Goal: Information Seeking & Learning: Check status

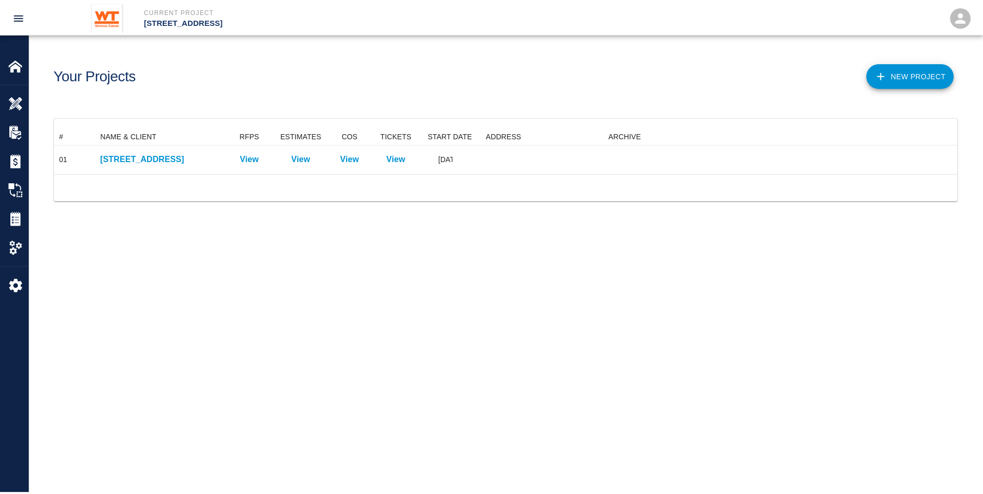
scroll to position [38, 902]
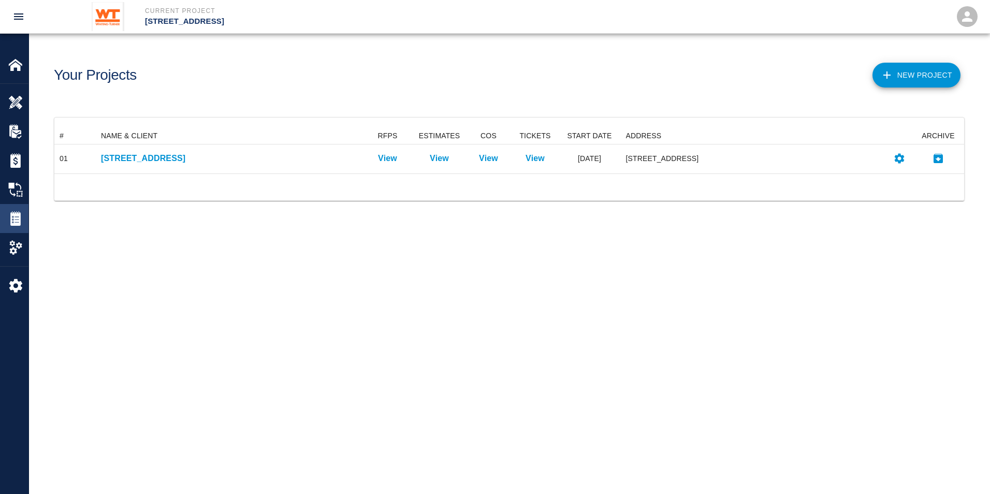
click at [22, 210] on div "Tickets" at bounding box center [14, 218] width 28 height 29
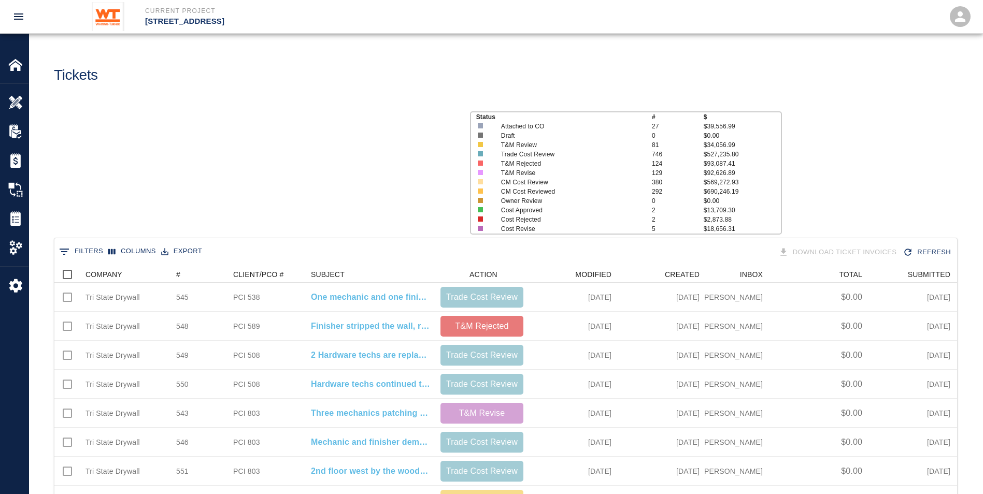
scroll to position [589, 894]
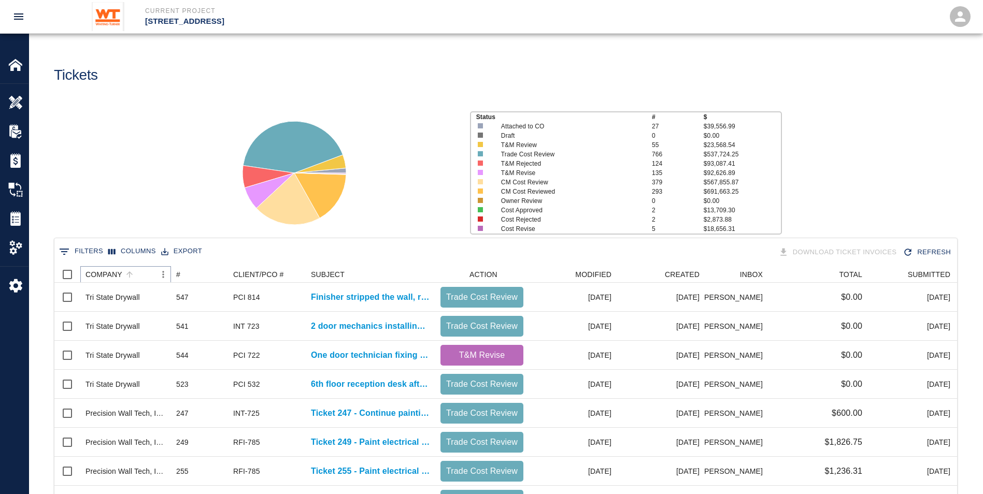
click at [161, 223] on icon "Menu" at bounding box center [163, 274] width 10 height 10
click at [131, 223] on li "Filter" at bounding box center [134, 351] width 71 height 19
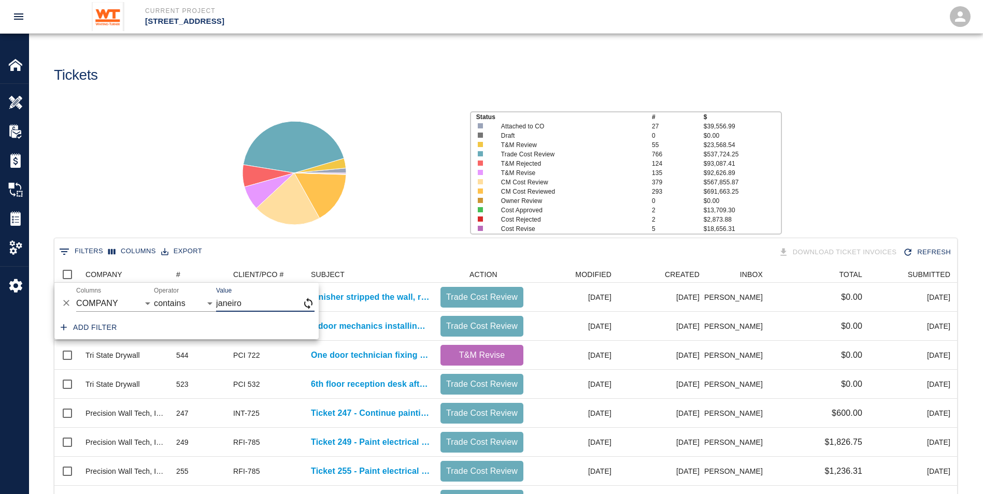
type input "janeiro"
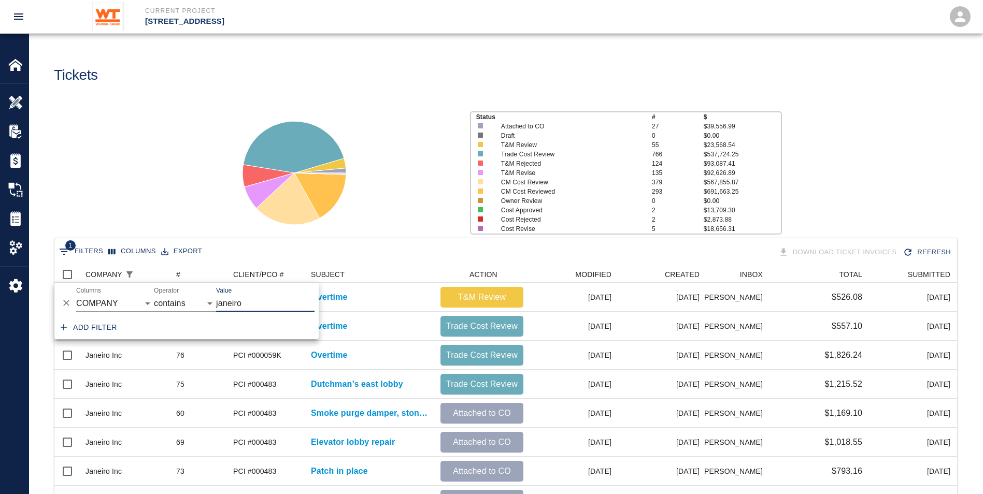
click at [124, 134] on div "Status # $ Attached to CO 27 $39,556.99 Draft 0 $0.00 T&M Review 55 $23,568.54 …" at bounding box center [501, 169] width 961 height 138
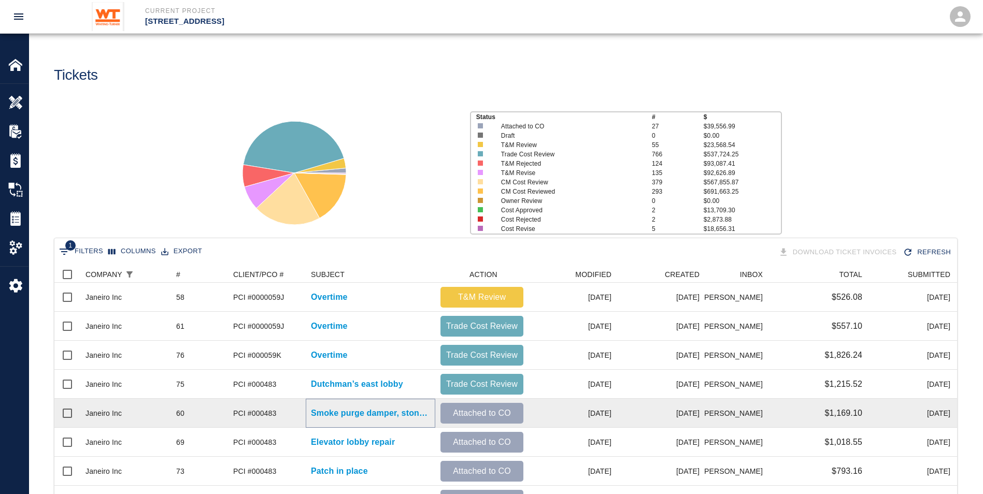
click at [392, 223] on p "Smoke purge damper, stone cut" at bounding box center [370, 413] width 119 height 12
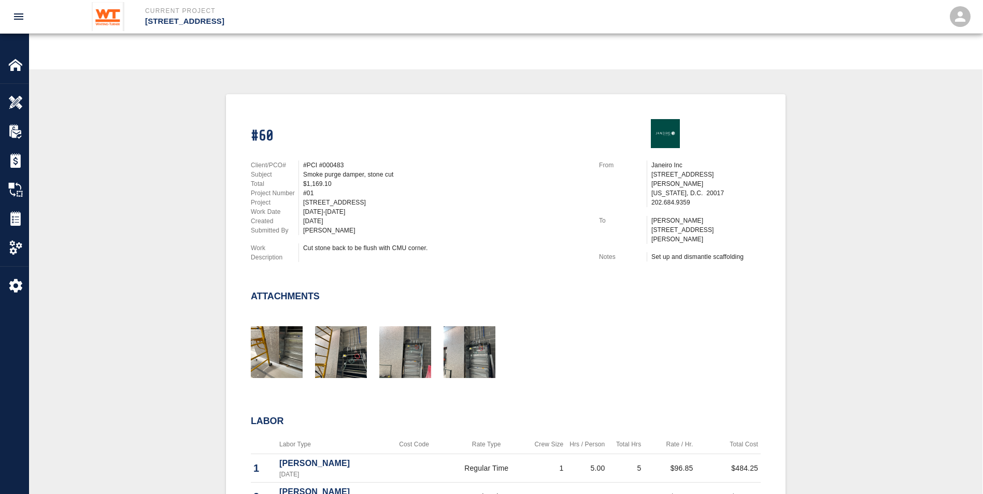
scroll to position [207, 0]
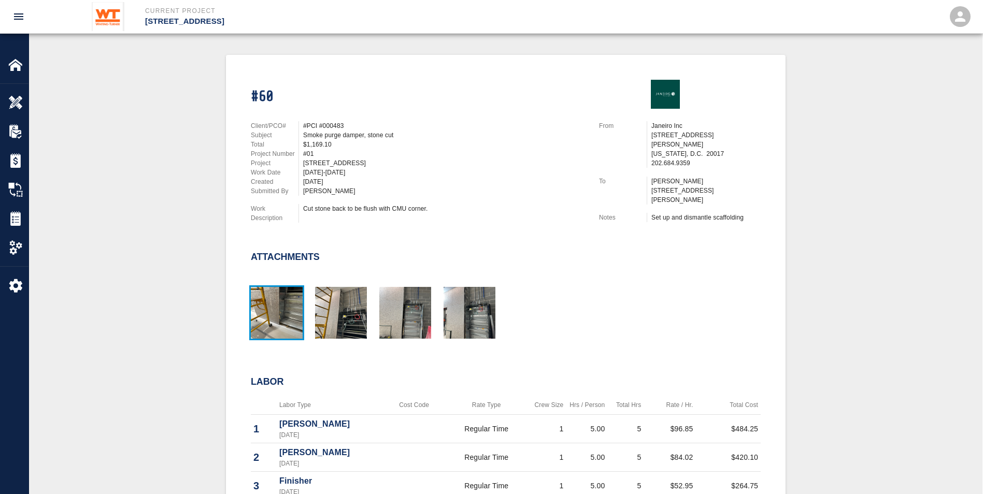
click at [296, 223] on img "button" at bounding box center [277, 313] width 52 height 52
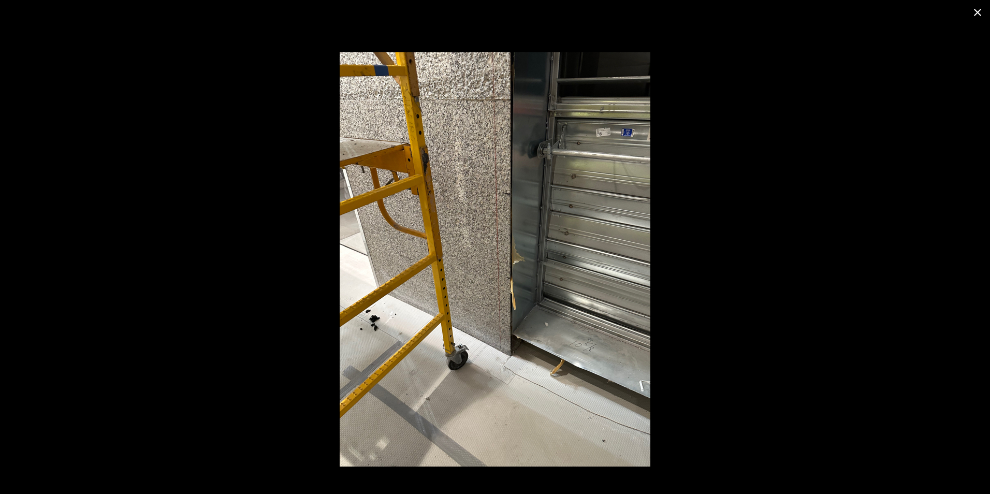
click at [481, 8] on icon "close" at bounding box center [978, 12] width 12 height 12
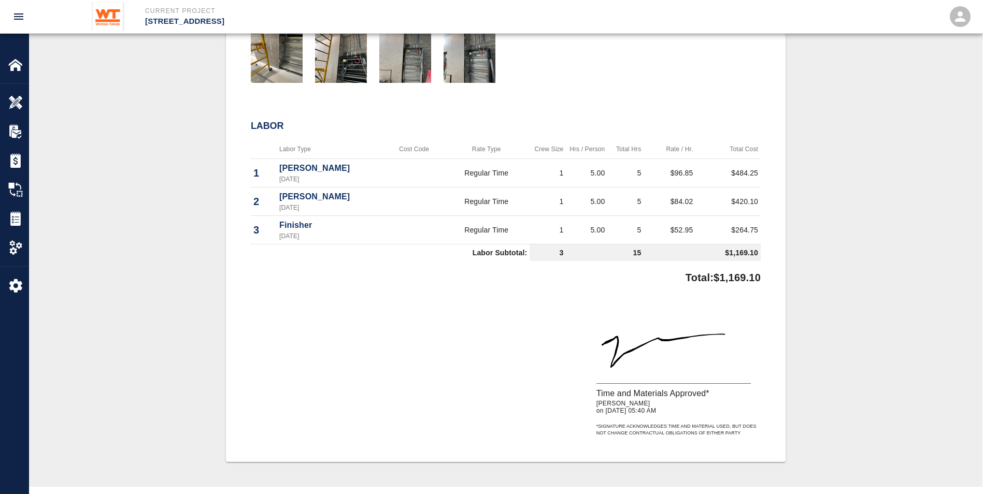
scroll to position [466, 0]
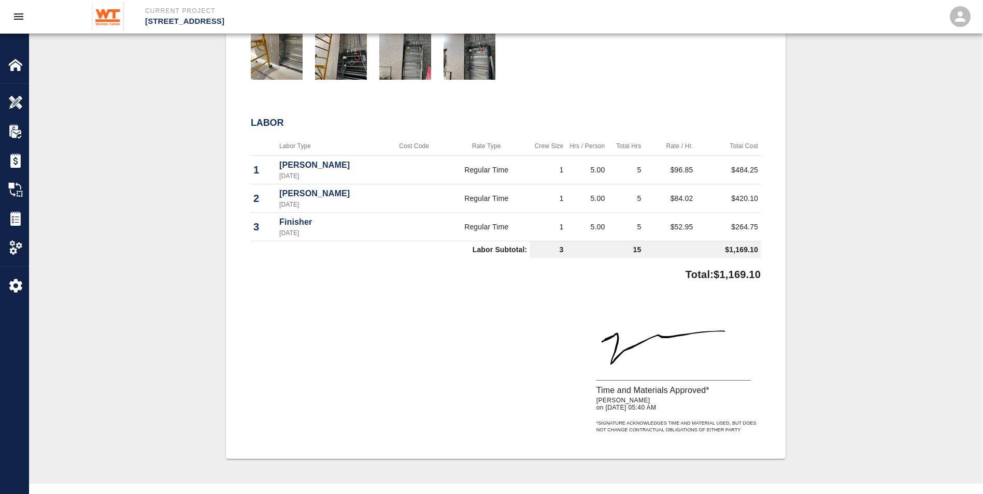
click at [361, 223] on div "Time and Materials Approved* [PERSON_NAME] on [DATE] 05:40 AM * Signature ackno…" at bounding box center [501, 364] width 518 height 139
click at [18, 207] on div "Tickets" at bounding box center [14, 218] width 28 height 29
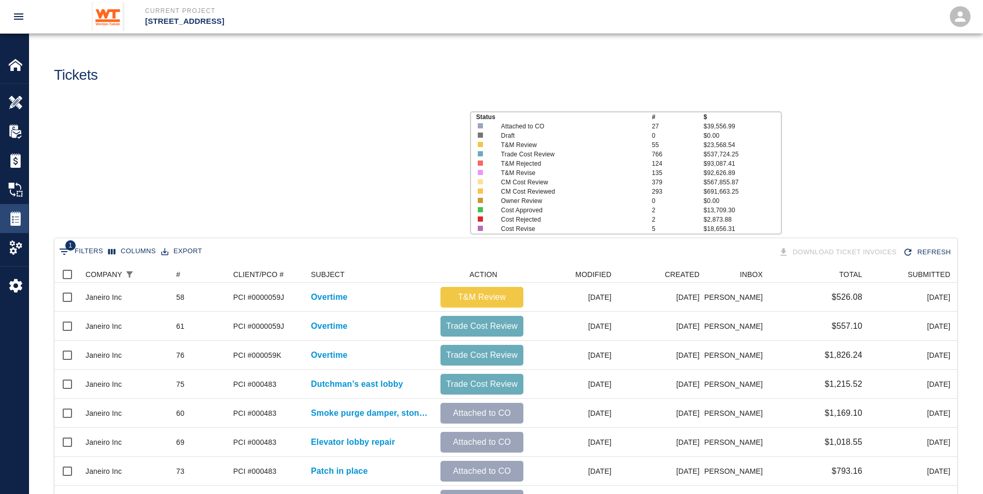
scroll to position [589, 894]
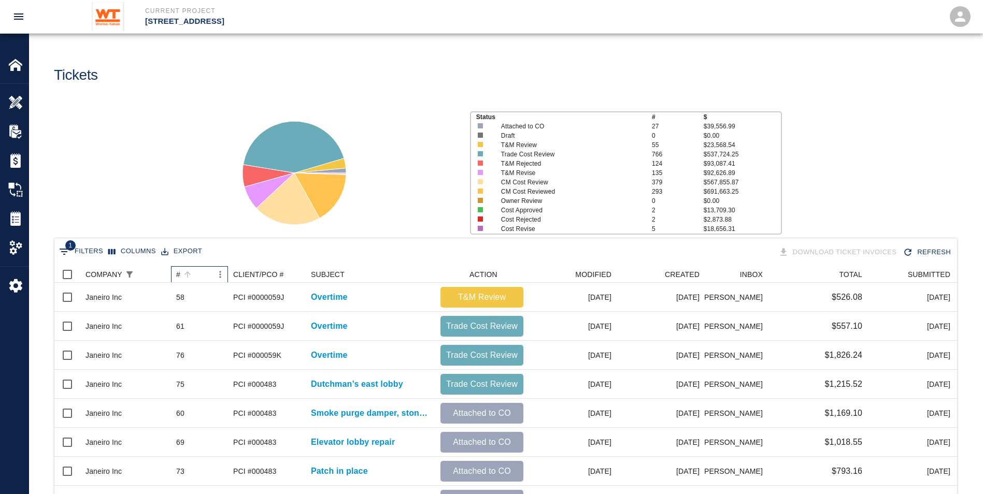
click at [178, 223] on div "#" at bounding box center [178, 274] width 4 height 17
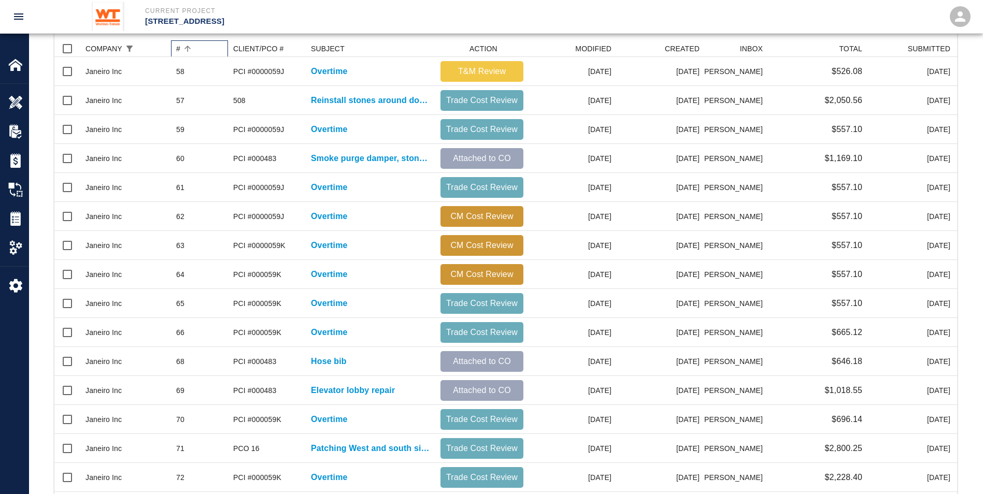
scroll to position [207, 0]
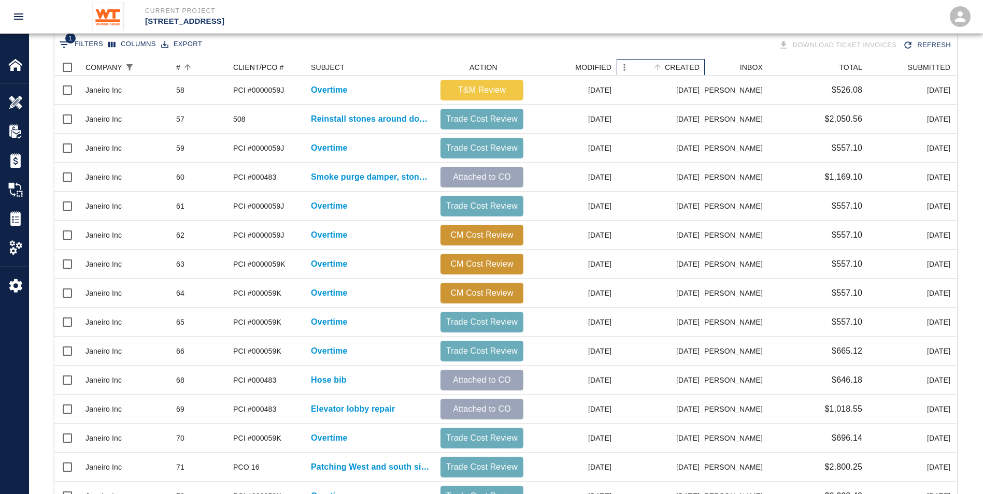
click at [481, 61] on div "CREATED" at bounding box center [682, 67] width 35 height 17
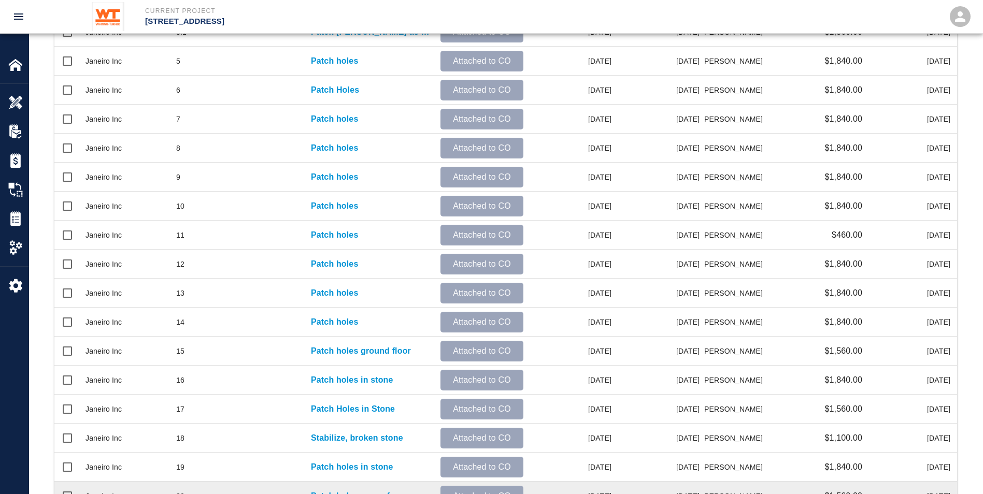
scroll to position [421, 0]
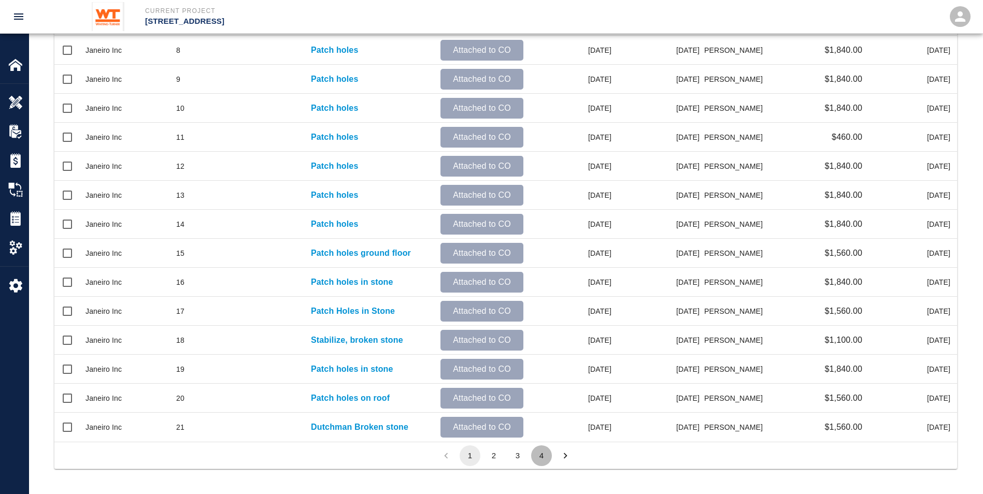
click at [481, 223] on button "4" at bounding box center [541, 455] width 21 height 21
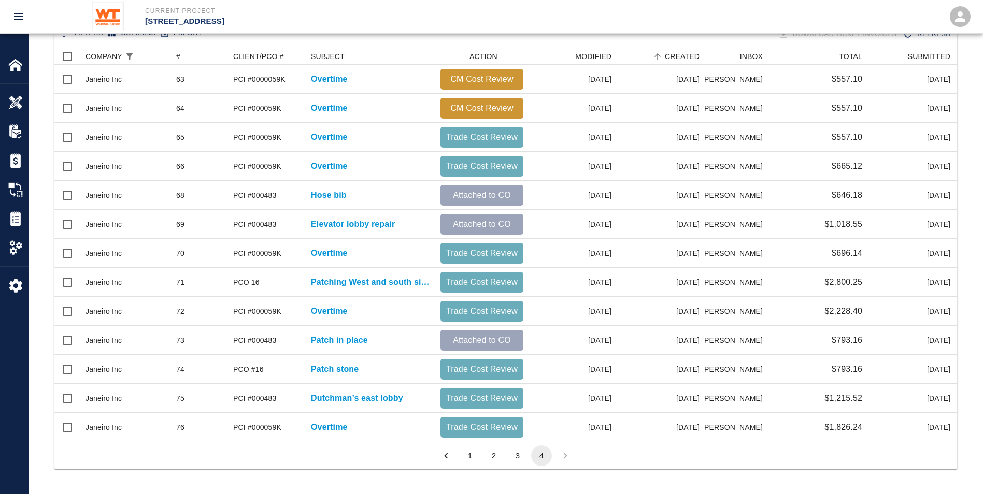
scroll to position [386, 894]
click at [481, 223] on button "3" at bounding box center [517, 455] width 21 height 21
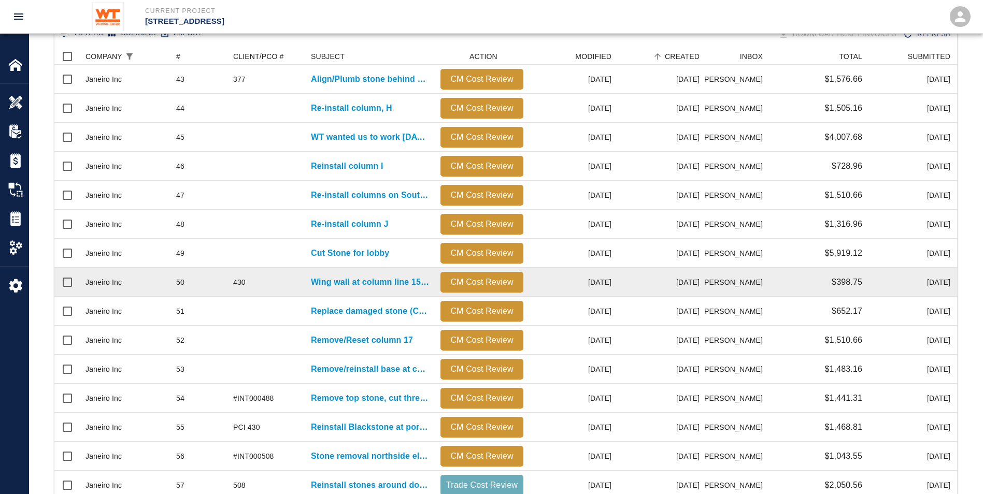
scroll to position [421, 0]
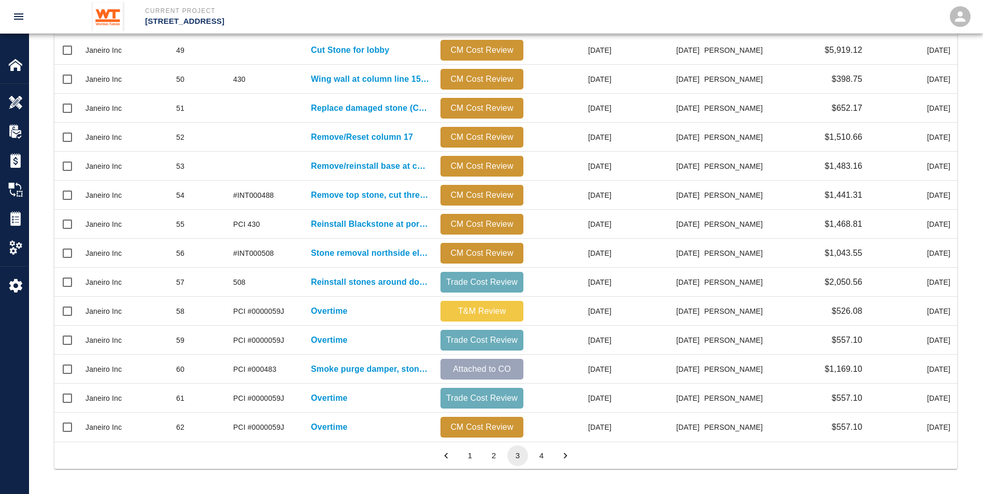
click at [481, 223] on button "2" at bounding box center [493, 455] width 21 height 21
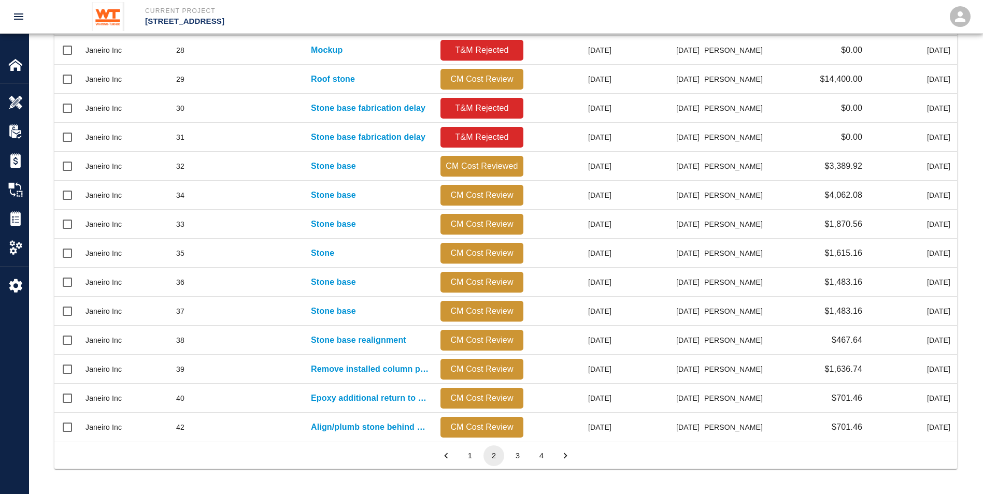
click at [474, 223] on button "1" at bounding box center [469, 455] width 21 height 21
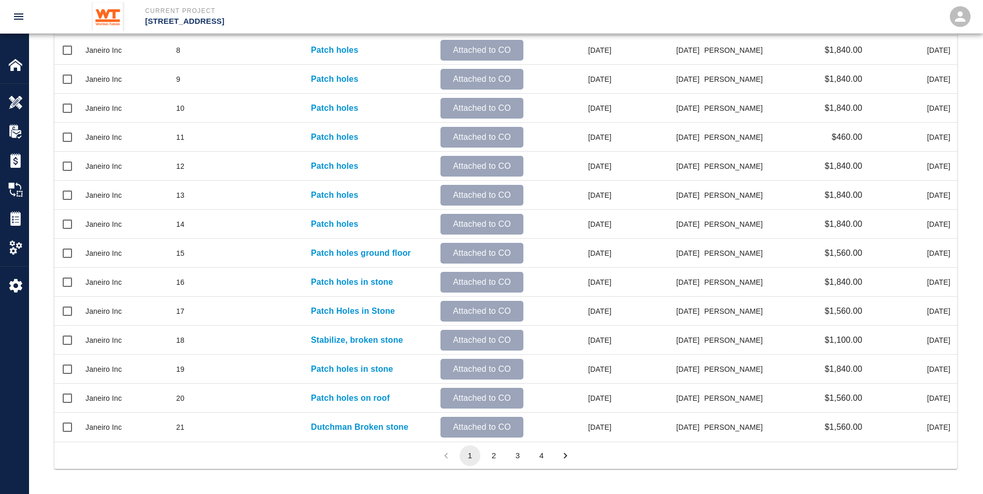
click at [481, 223] on button "4" at bounding box center [541, 455] width 21 height 21
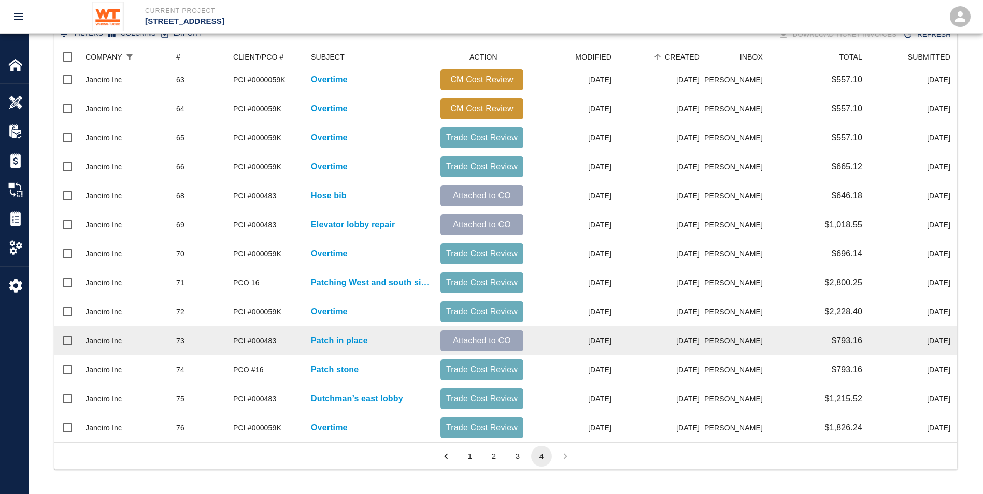
scroll to position [218, 0]
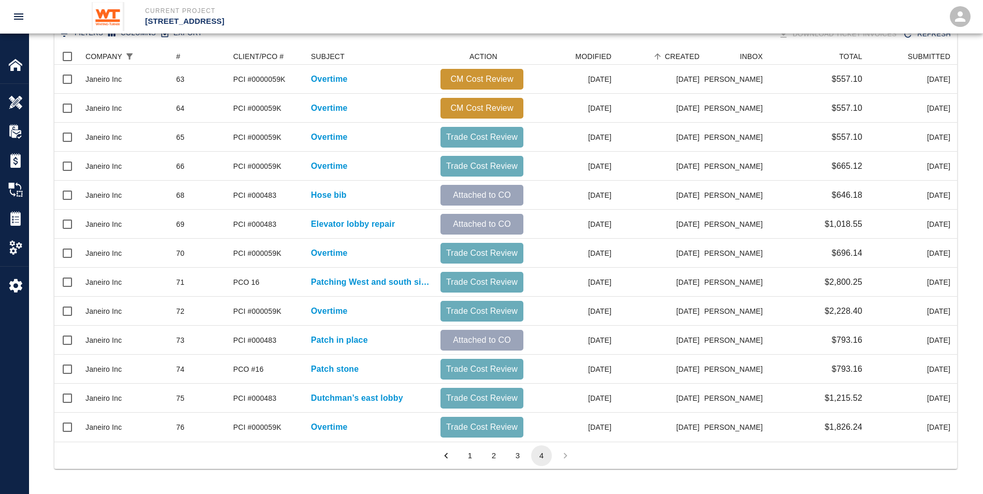
click at [481, 223] on button "3" at bounding box center [517, 455] width 21 height 21
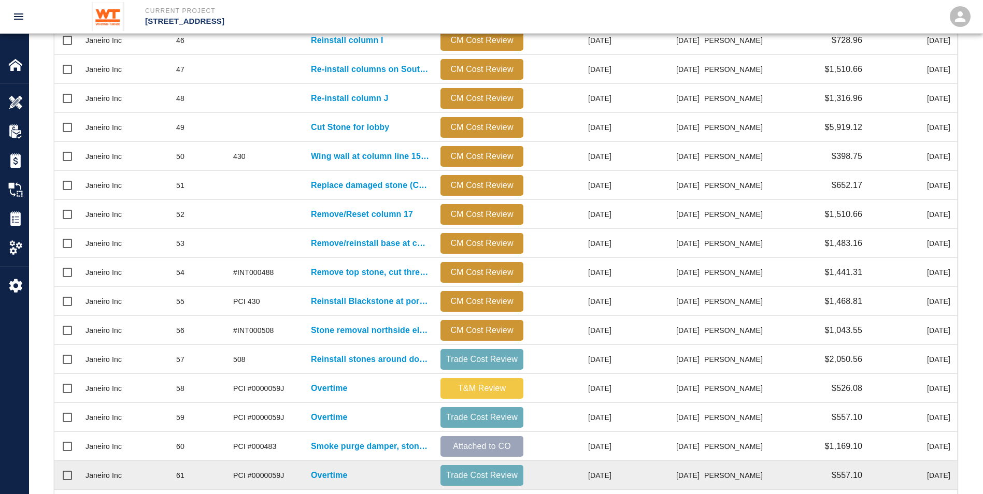
scroll to position [421, 0]
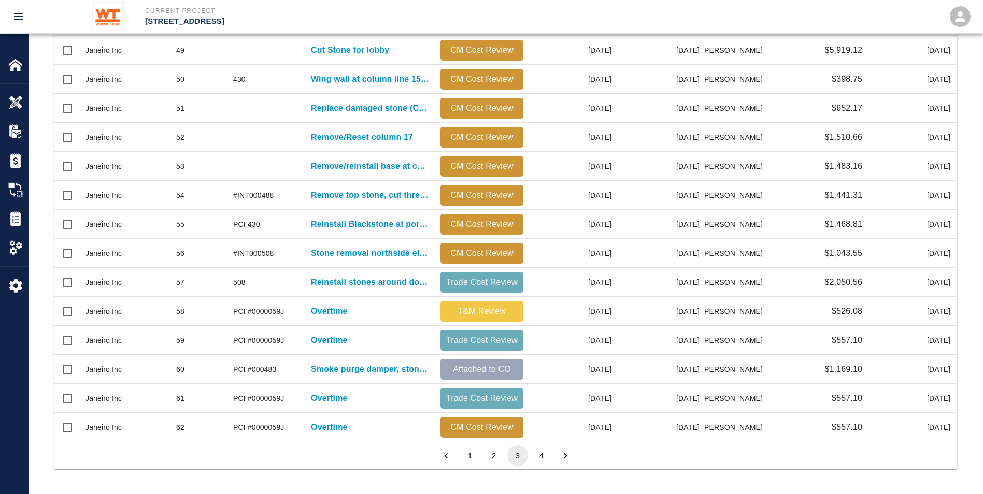
click at [481, 223] on button "2" at bounding box center [493, 455] width 21 height 21
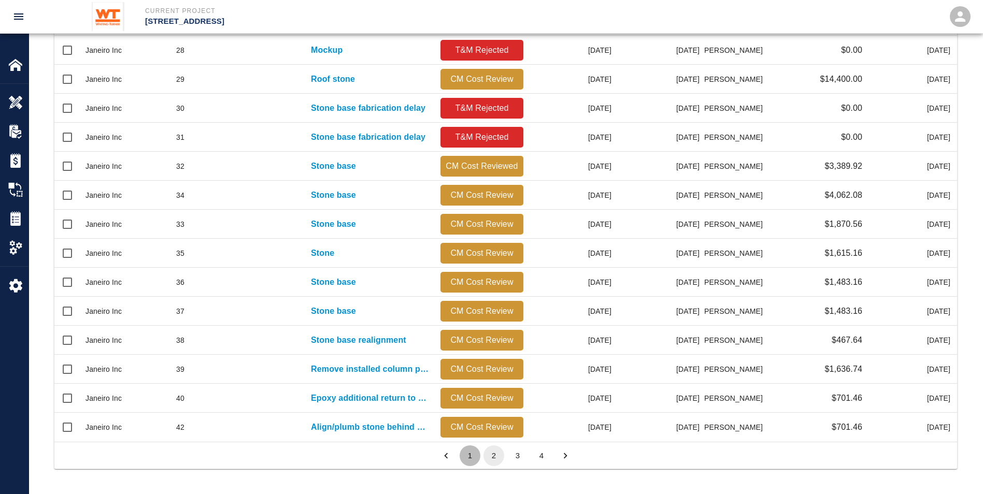
click at [467, 223] on button "1" at bounding box center [469, 455] width 21 height 21
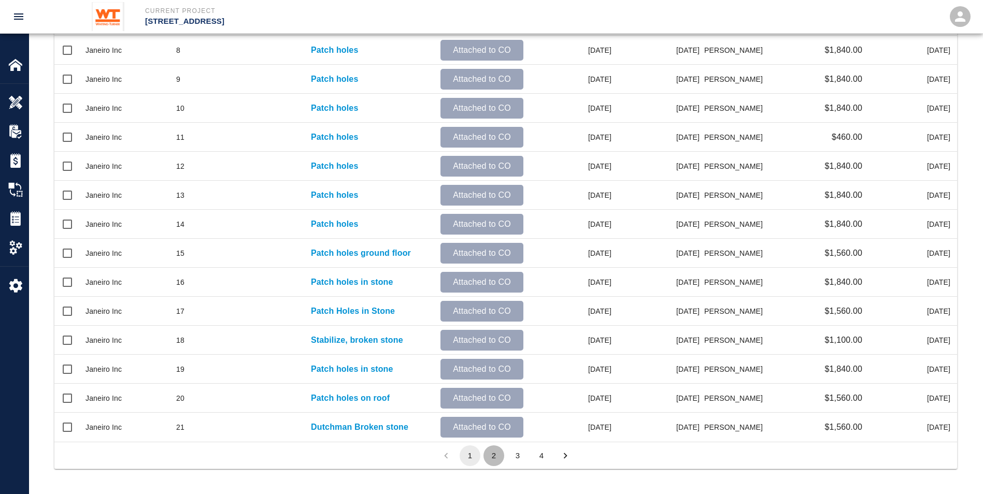
click at [481, 223] on button "2" at bounding box center [493, 455] width 21 height 21
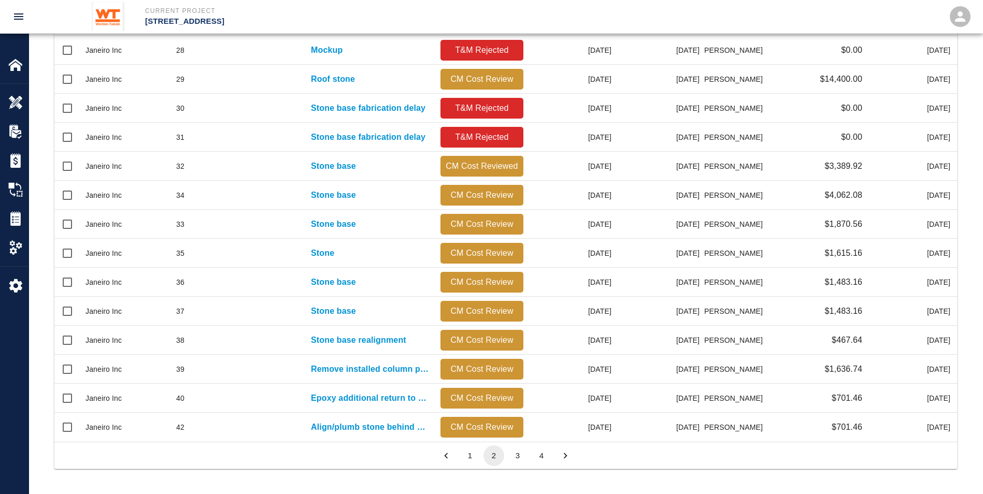
click at [481, 223] on button "3" at bounding box center [517, 455] width 21 height 21
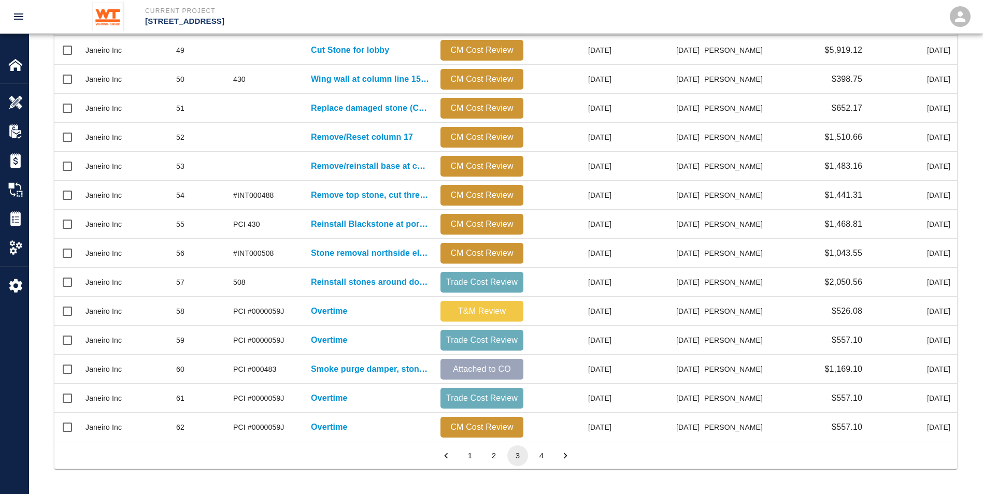
click at [481, 223] on button "4" at bounding box center [541, 455] width 21 height 21
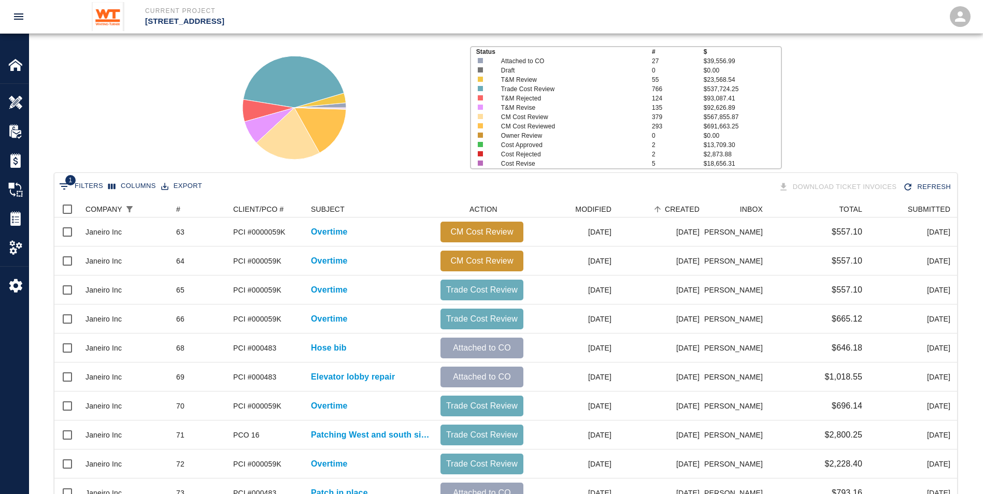
scroll to position [63, 0]
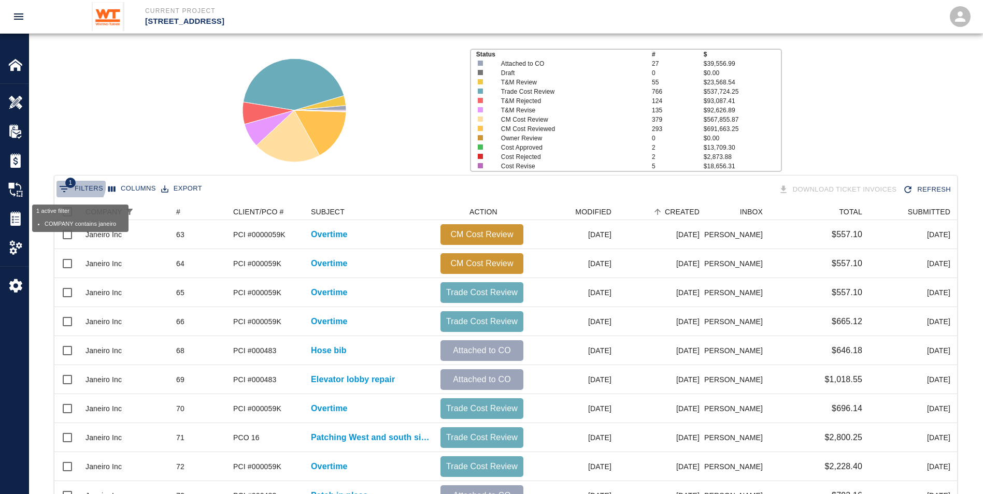
click at [72, 183] on span "1" at bounding box center [70, 183] width 10 height 10
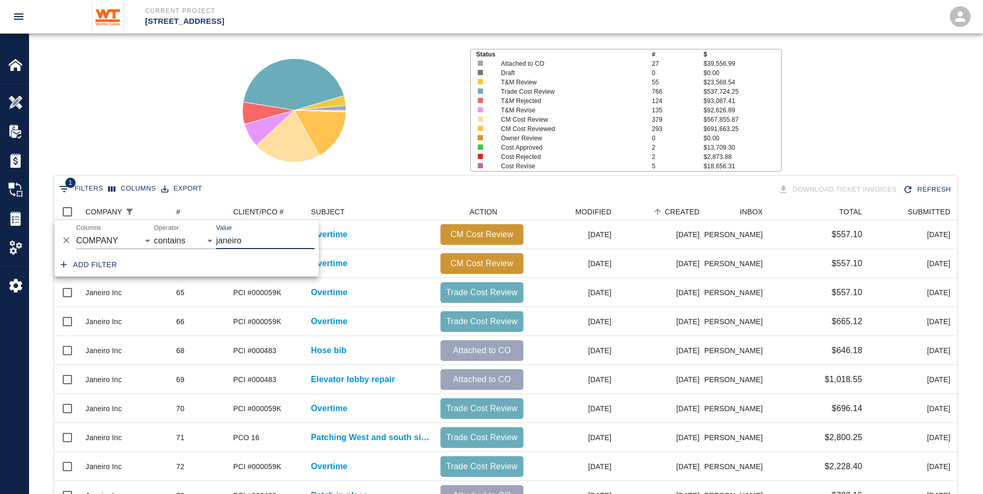
click at [212, 126] on div "Status # $ Attached to CO 27 $39,556.99 Draft 0 $0.00 T&M Review 55 $23,568.54 …" at bounding box center [501, 106] width 961 height 138
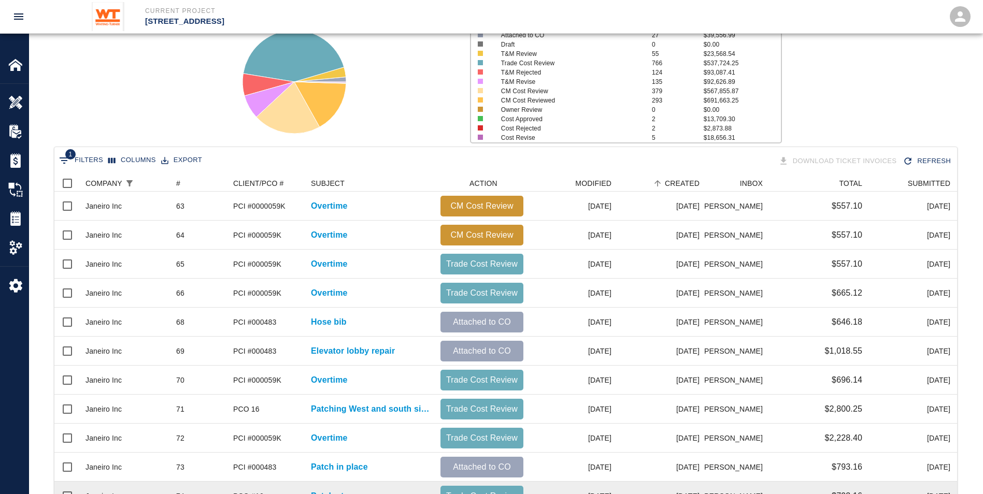
scroll to position [218, 0]
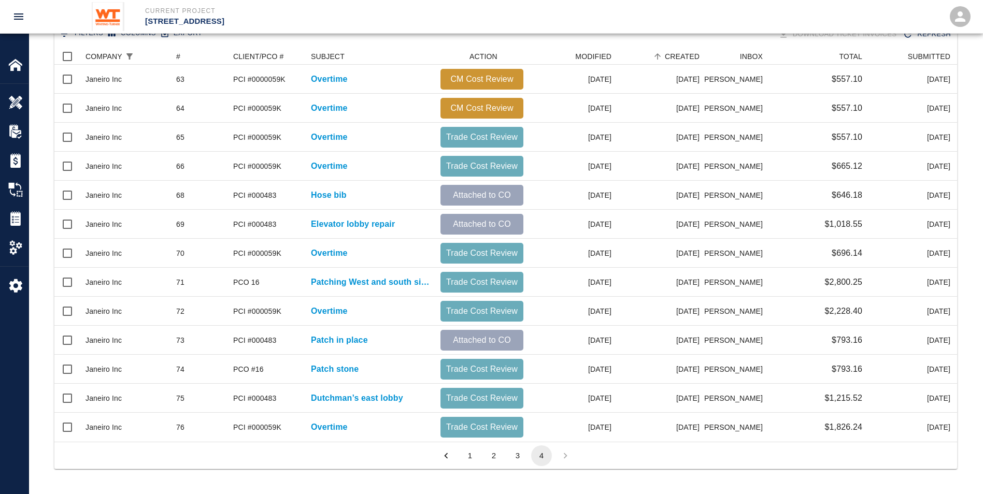
click at [481, 223] on button "3" at bounding box center [517, 455] width 21 height 21
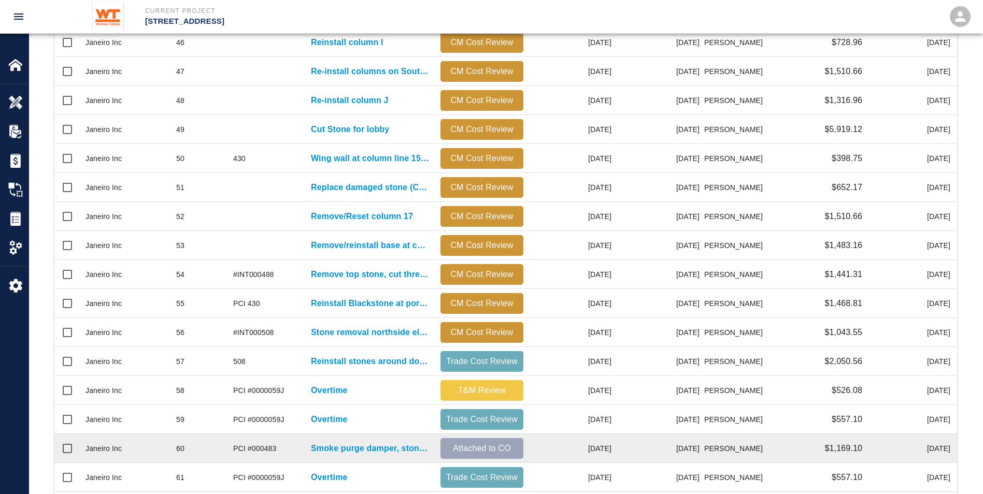
scroll to position [421, 0]
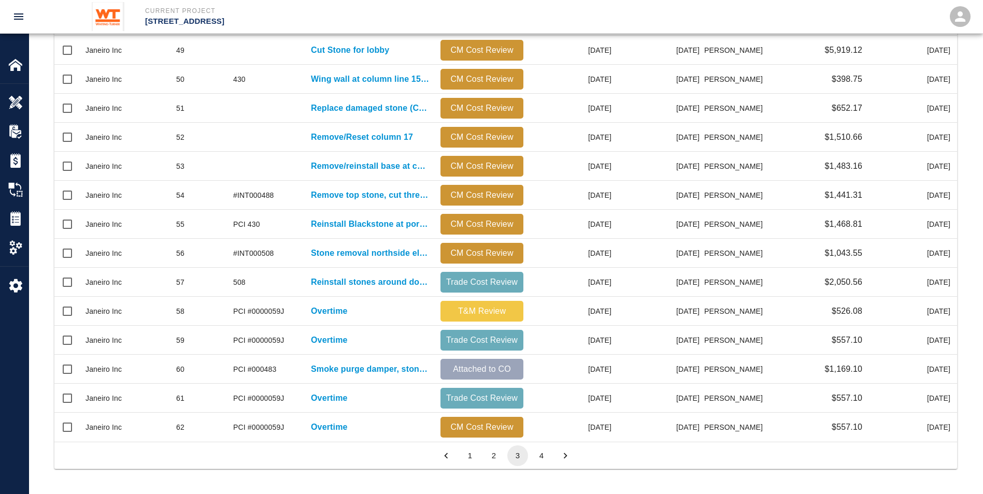
click at [481, 223] on button "4" at bounding box center [541, 455] width 21 height 21
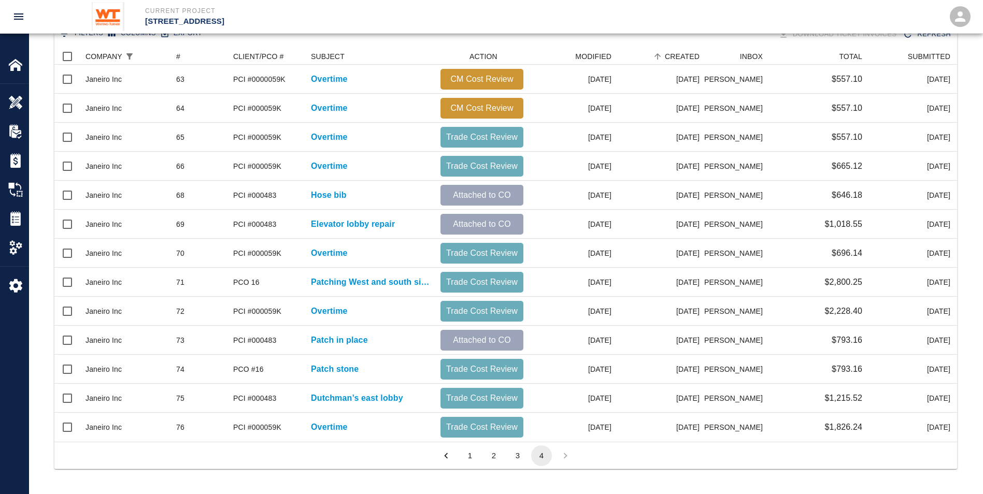
scroll to position [386, 894]
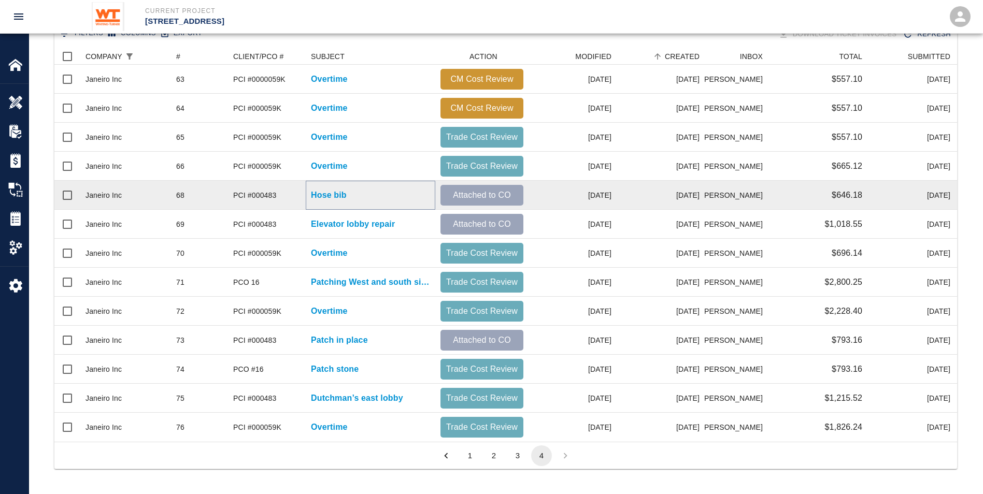
click at [328, 199] on p "Hose bib" at bounding box center [329, 195] width 36 height 12
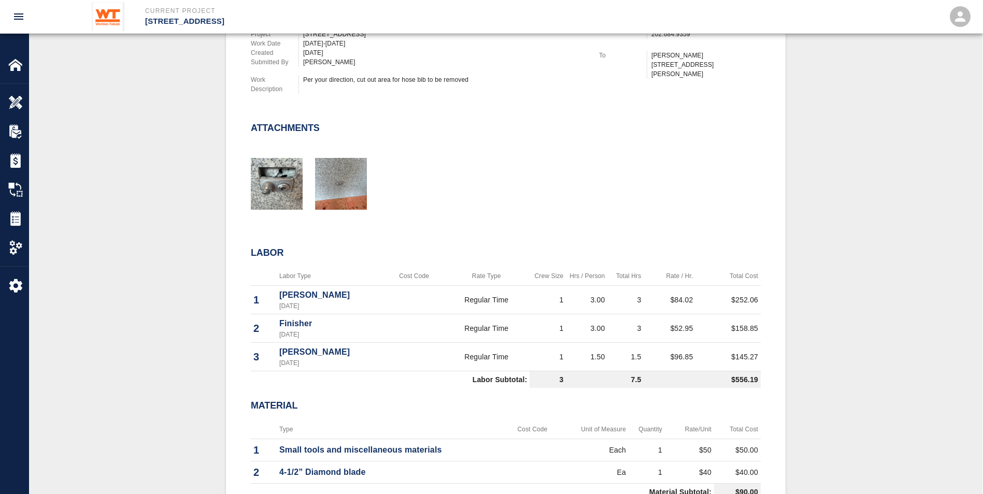
scroll to position [363, 0]
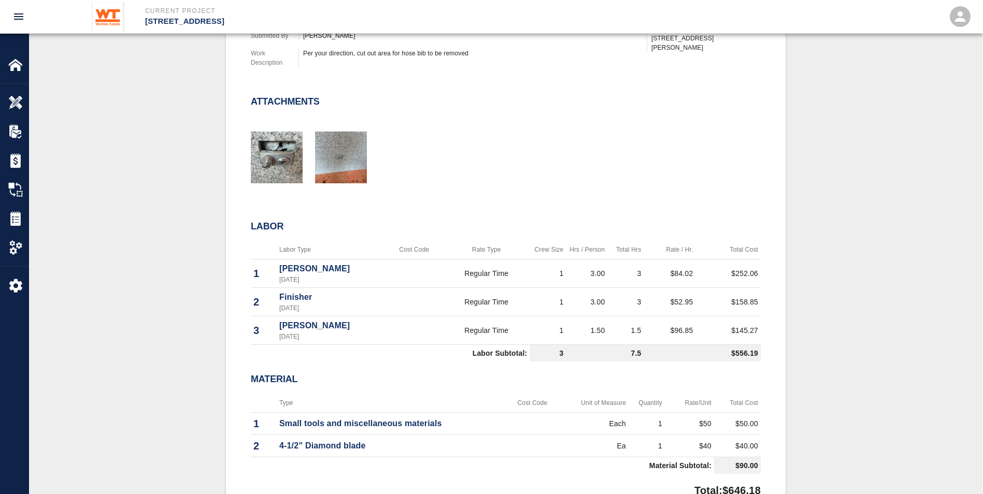
drag, startPoint x: 392, startPoint y: 387, endPoint x: 515, endPoint y: 362, distance: 125.3
click at [393, 223] on div "Material" at bounding box center [506, 380] width 510 height 28
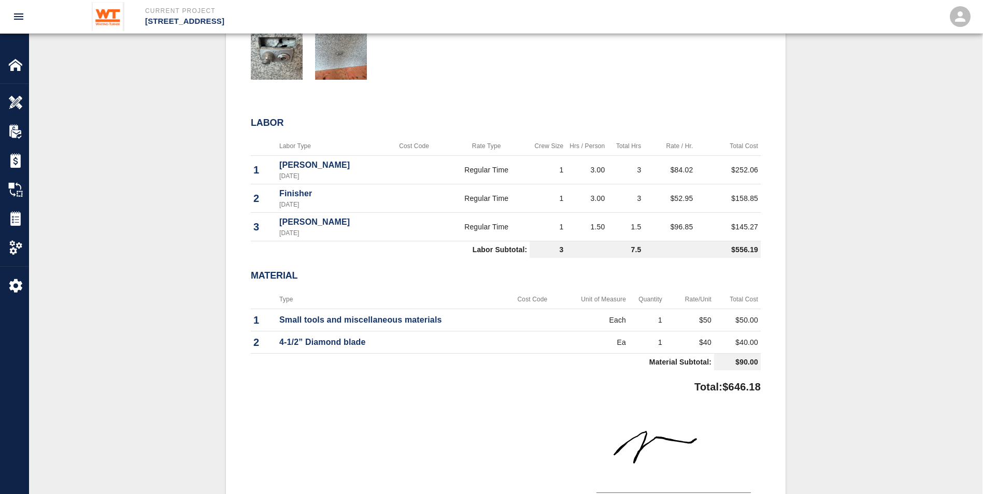
click at [481, 223] on h2 "Material" at bounding box center [506, 275] width 510 height 11
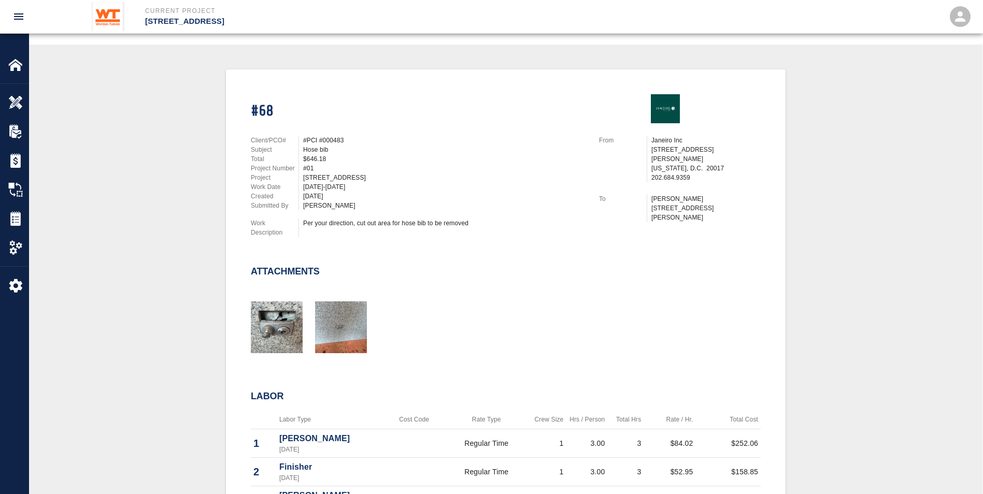
scroll to position [0, 0]
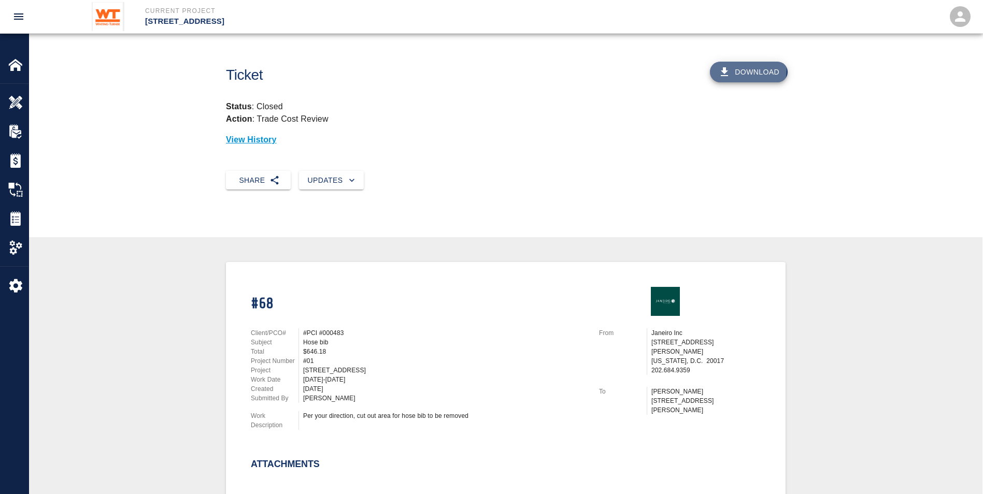
click at [481, 69] on button "Download" at bounding box center [749, 72] width 78 height 21
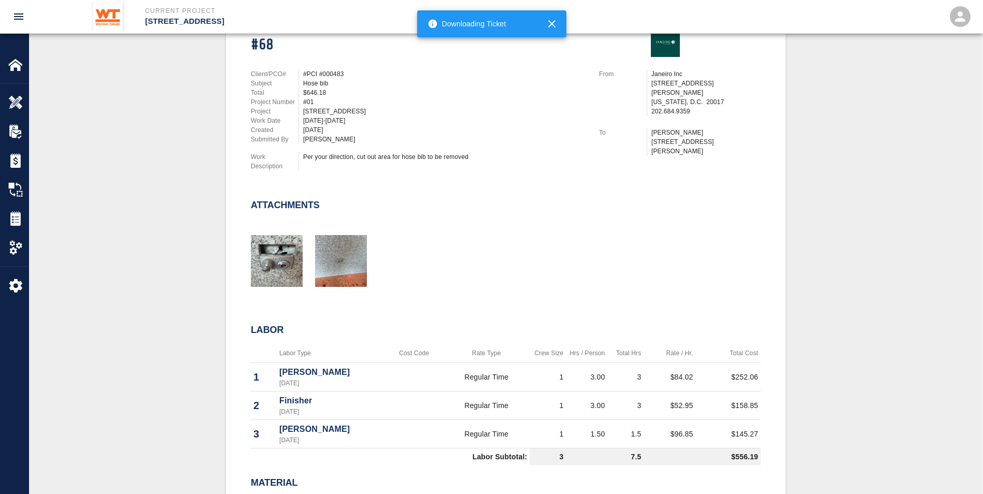
scroll to position [518, 0]
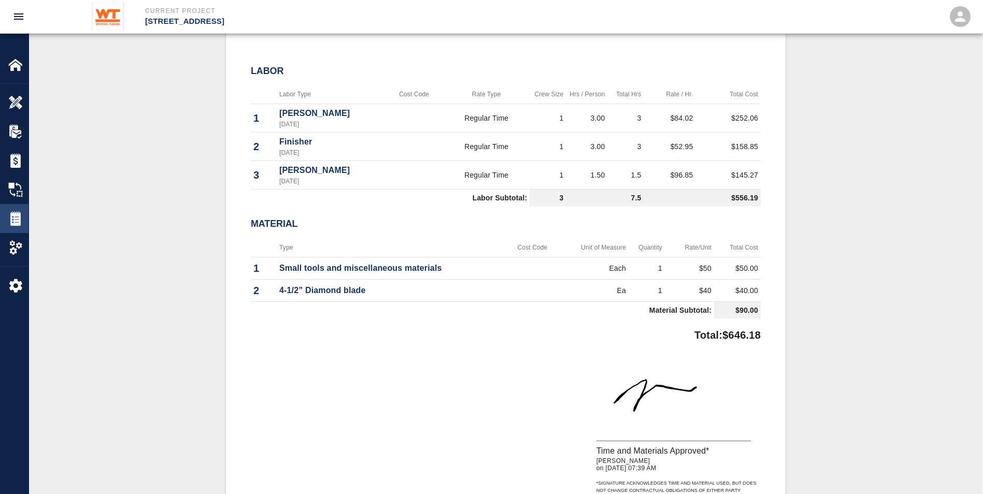
click at [22, 217] on img at bounding box center [15, 218] width 15 height 15
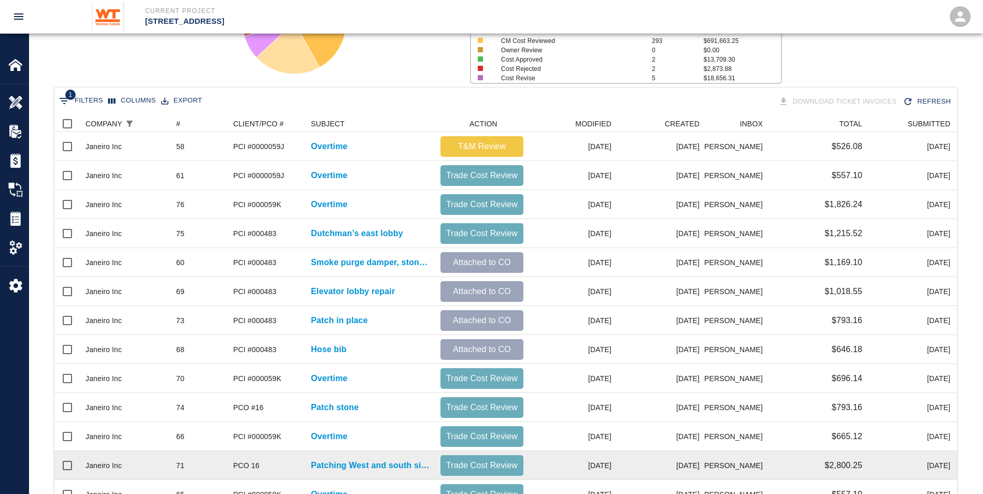
scroll to position [311, 0]
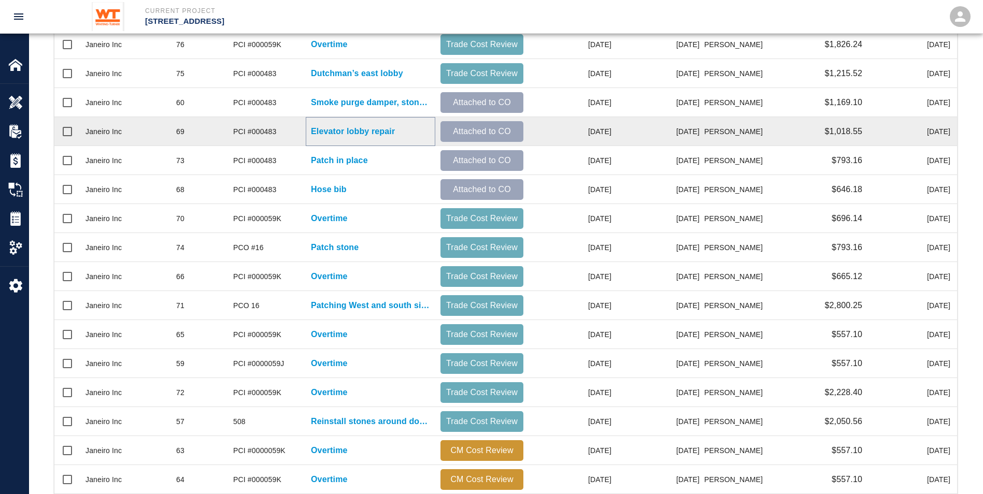
click at [384, 127] on p "Elevator lobby repair" at bounding box center [353, 131] width 84 height 12
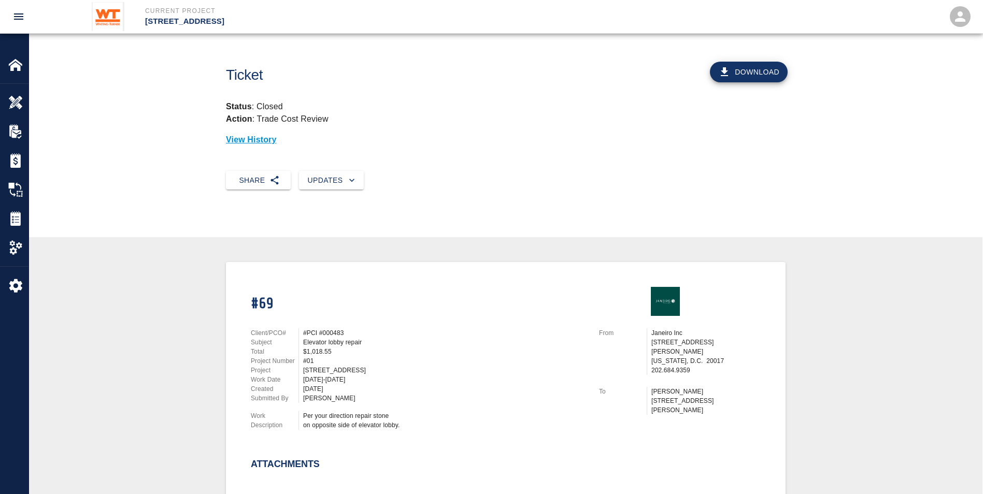
click at [481, 70] on icon "button" at bounding box center [724, 72] width 12 height 12
click at [8, 222] on div "Tickets" at bounding box center [14, 218] width 28 height 29
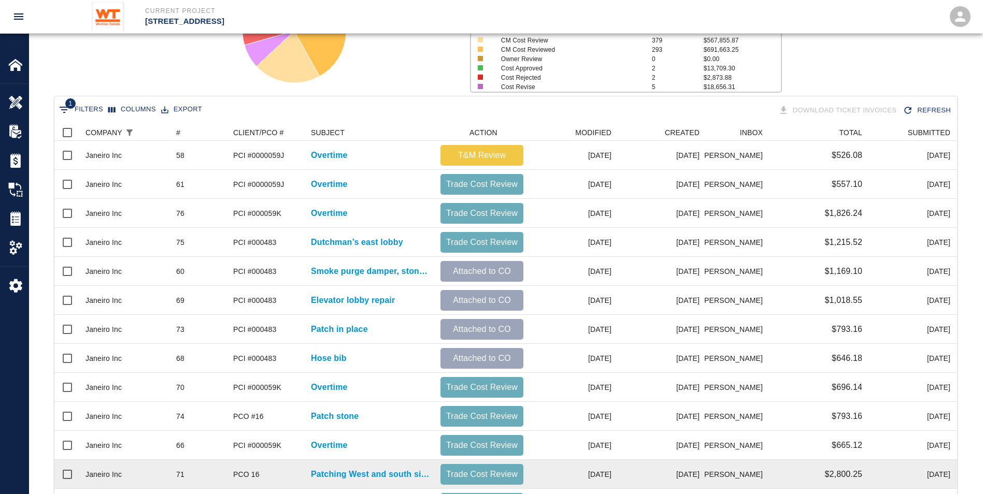
scroll to position [259, 0]
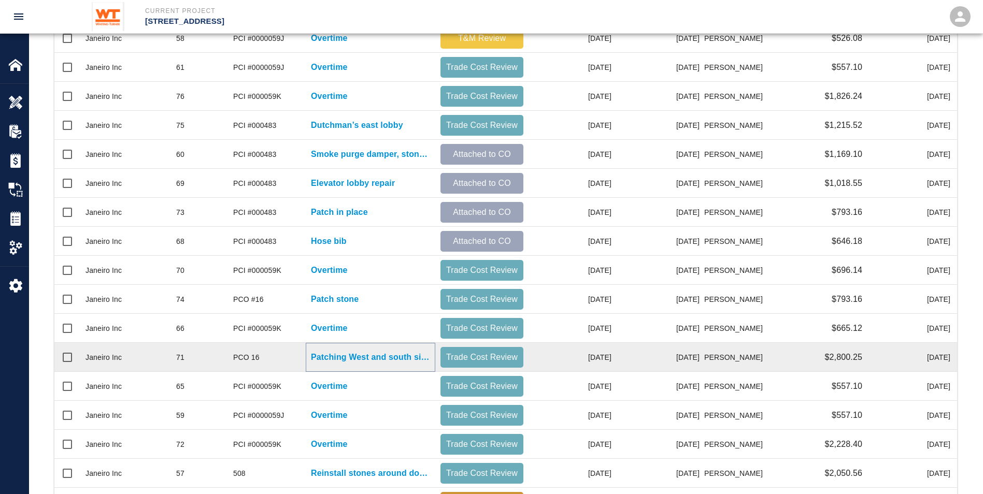
click at [333, 223] on p "Patching West and south side" at bounding box center [370, 357] width 119 height 12
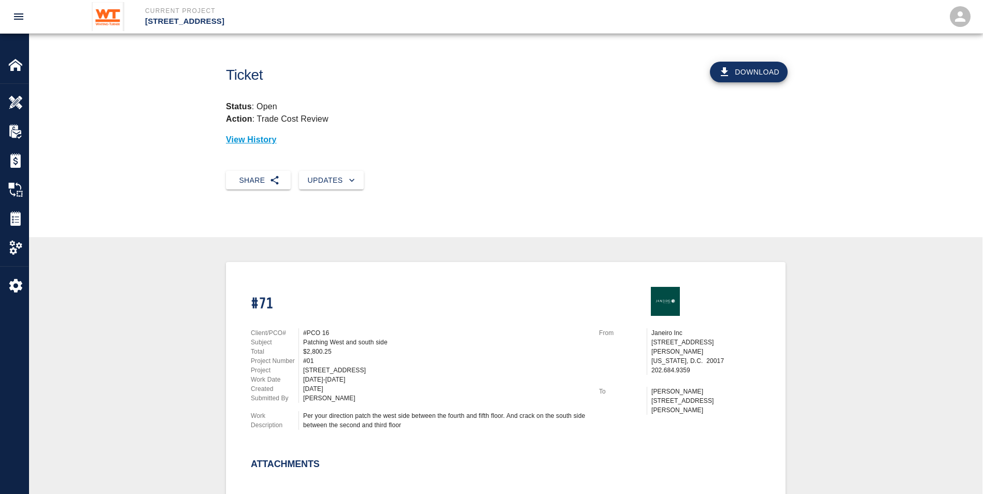
scroll to position [207, 0]
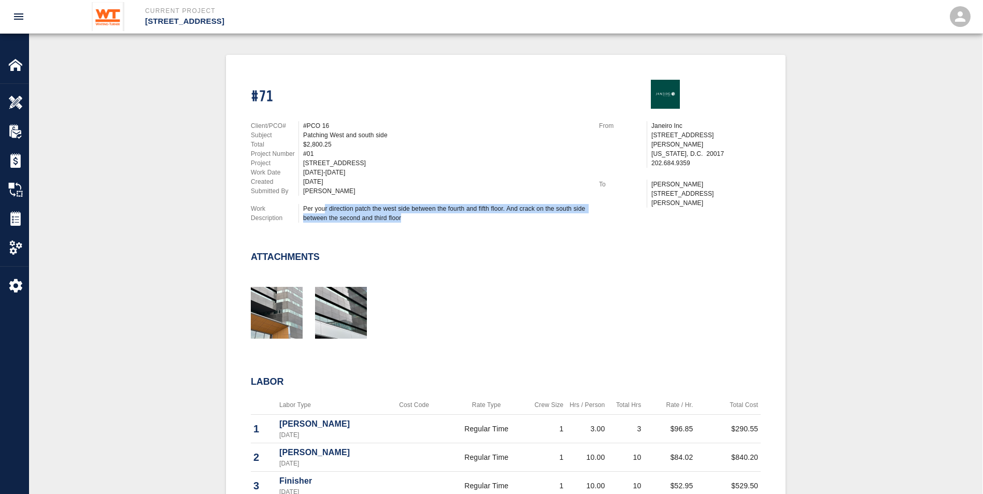
drag, startPoint x: 325, startPoint y: 209, endPoint x: 456, endPoint y: 214, distance: 131.6
click at [456, 214] on div "Per your direction patch the west side between the fourth and fifth floor. And …" at bounding box center [444, 213] width 283 height 19
drag, startPoint x: 456, startPoint y: 214, endPoint x: 441, endPoint y: 234, distance: 24.8
click at [450, 223] on div "Client/PCO# #PCO 16 Subject Patching West and south side Total $2,800.25 Projec…" at bounding box center [412, 170] width 348 height 122
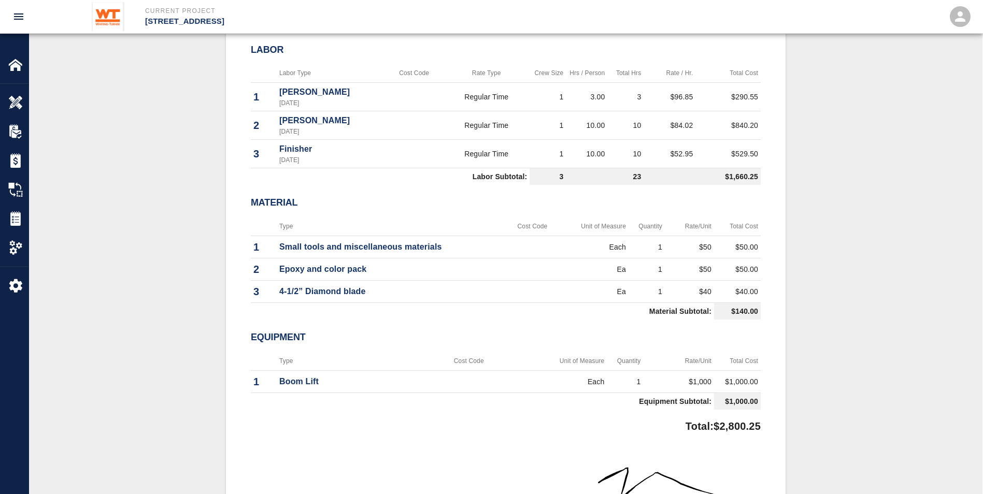
scroll to position [570, 0]
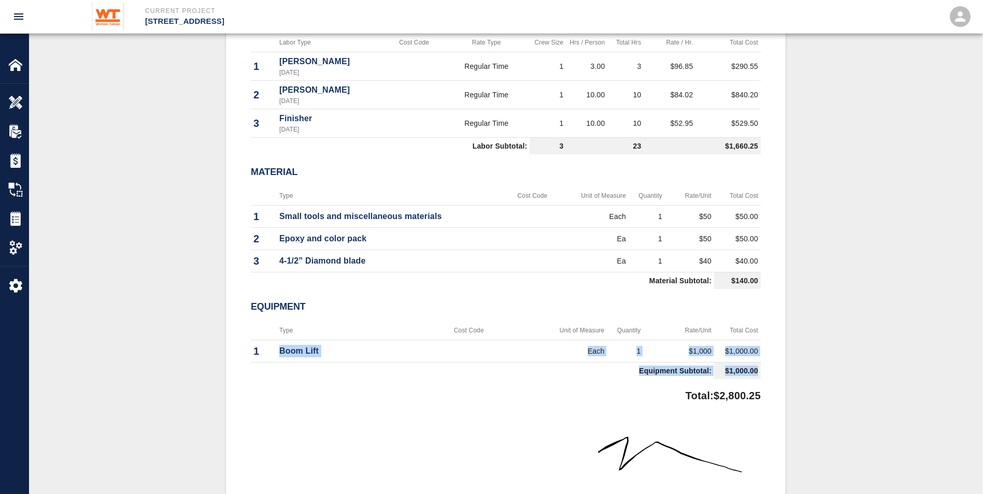
drag, startPoint x: 737, startPoint y: 365, endPoint x: 268, endPoint y: 342, distance: 468.7
click at [268, 223] on tbody "1 Boom Lift Each 1 $1,000 $1,000.00 Equipment Subtotal: $1,000.00" at bounding box center [506, 359] width 510 height 39
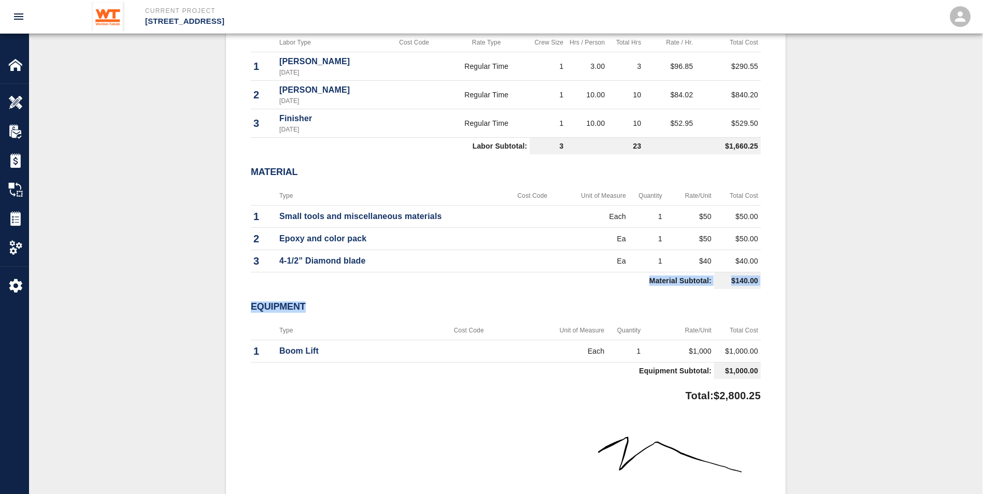
drag, startPoint x: 268, startPoint y: 342, endPoint x: 447, endPoint y: 272, distance: 192.6
click at [447, 223] on div "Labor Labor Type Cost Code Rate Type Crew Size Hrs / Person Total Hrs Rate / Hr…" at bounding box center [506, 195] width 510 height 378
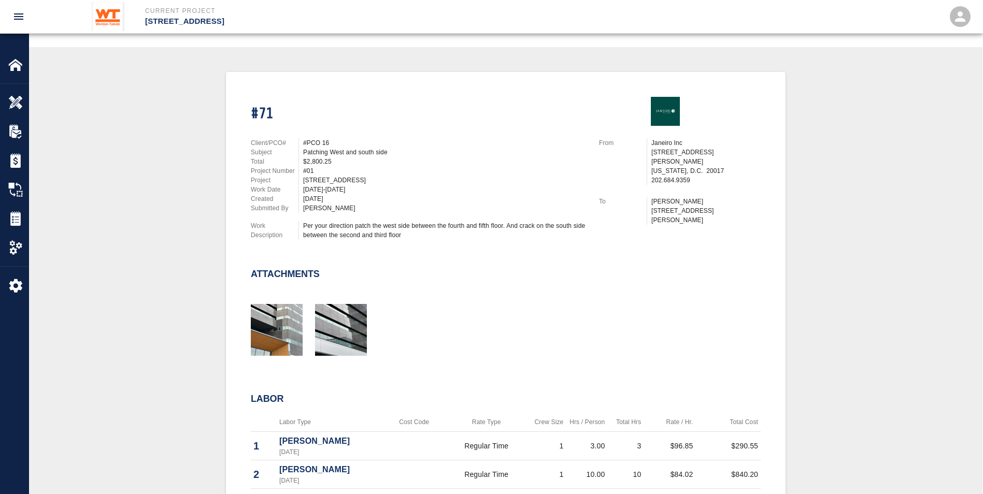
scroll to position [52, 0]
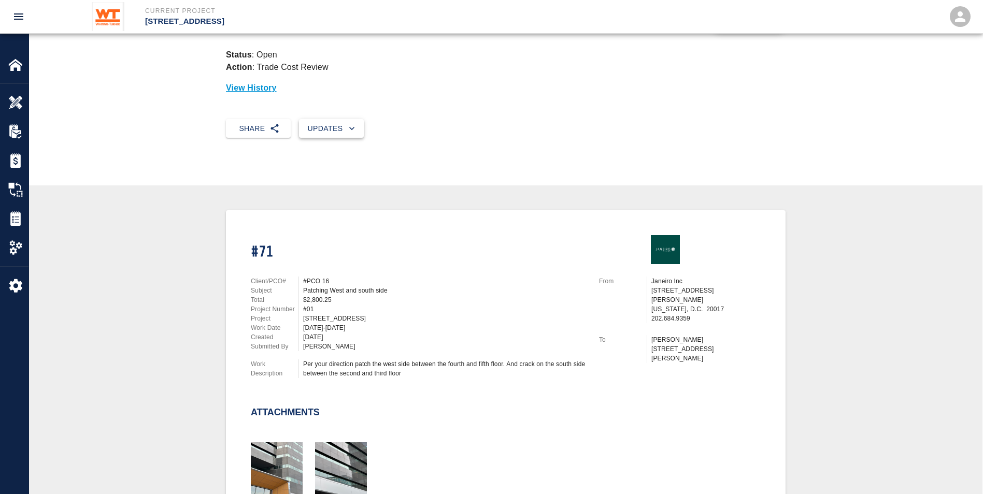
click at [329, 124] on button "Updates" at bounding box center [331, 128] width 65 height 19
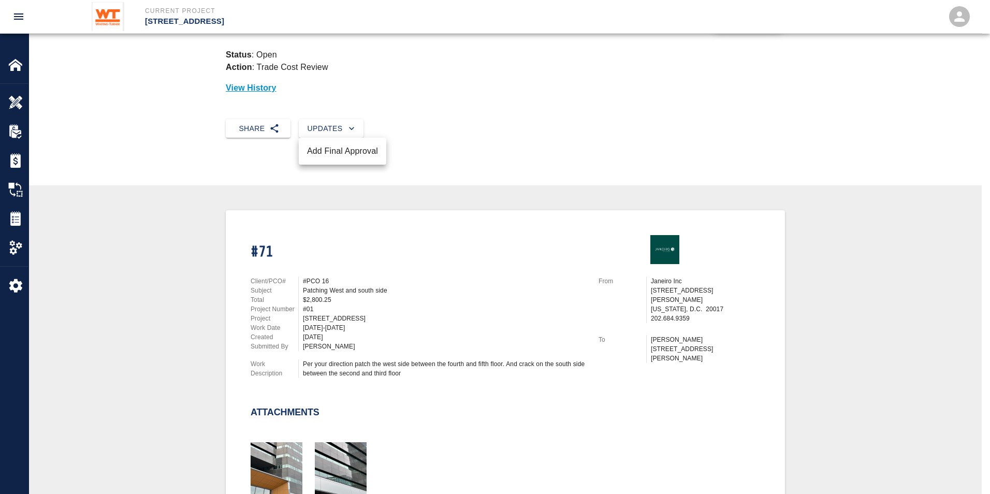
click at [349, 78] on div at bounding box center [495, 247] width 990 height 494
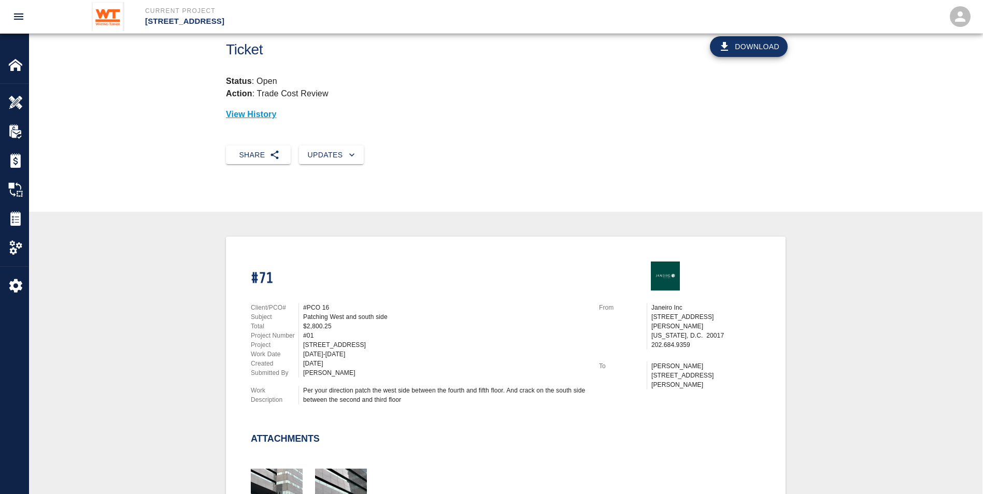
scroll to position [0, 0]
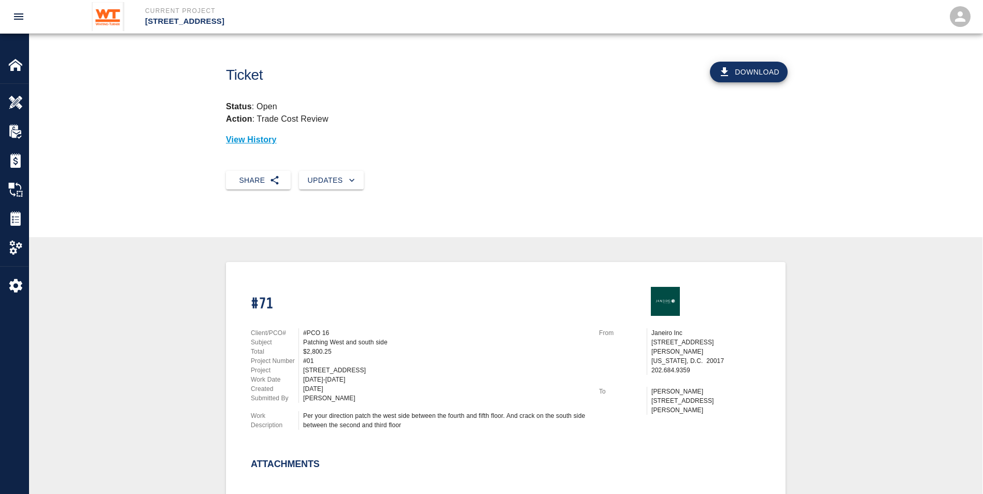
click at [481, 68] on button "Download" at bounding box center [749, 72] width 78 height 21
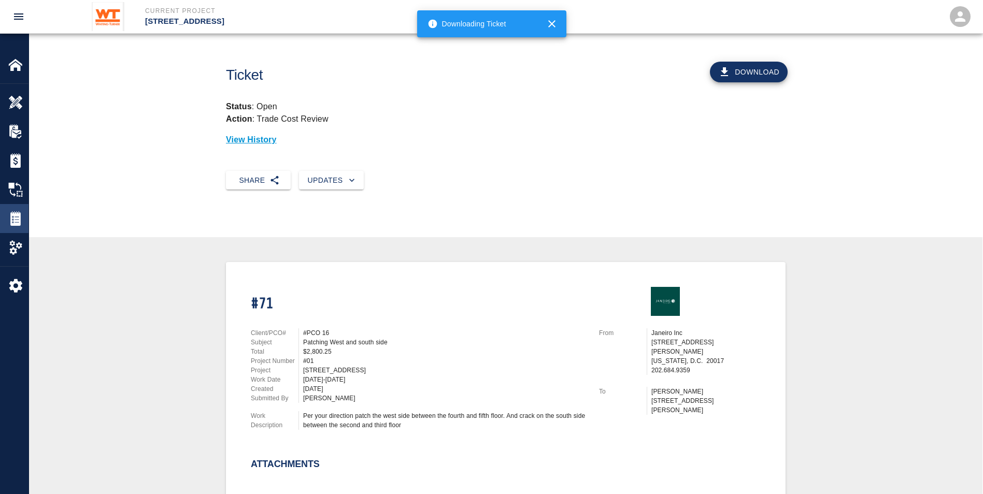
click at [14, 212] on img at bounding box center [15, 218] width 15 height 15
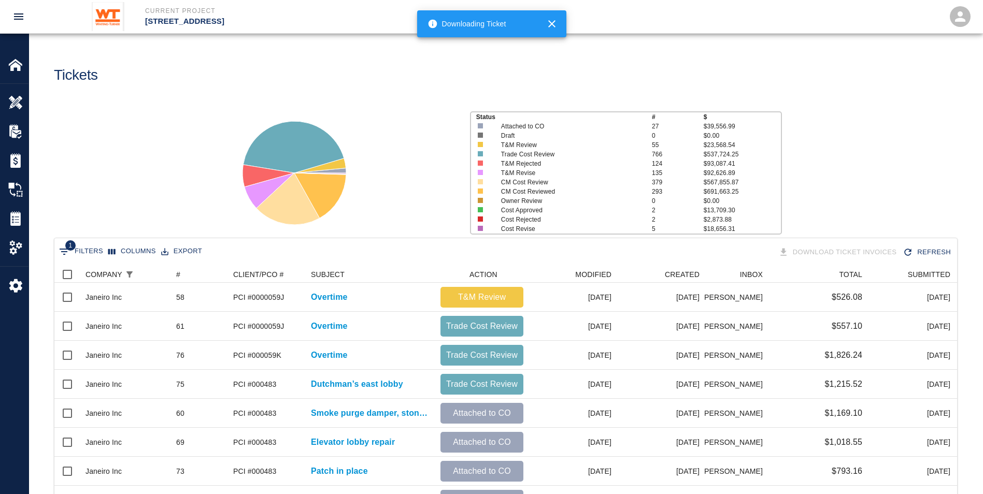
scroll to position [259, 0]
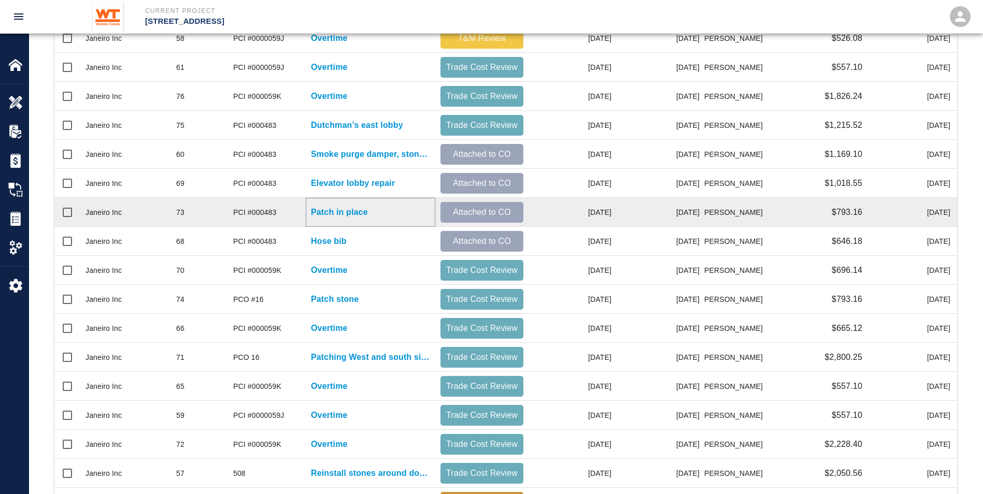
click at [323, 209] on p "Patch in place" at bounding box center [339, 212] width 57 height 12
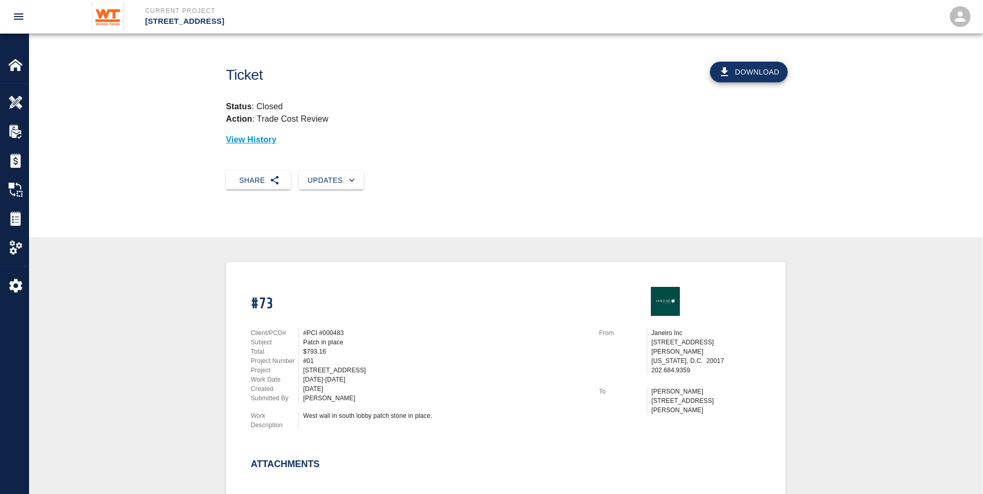
click at [481, 69] on button "Download" at bounding box center [749, 72] width 78 height 21
click at [13, 211] on div "Tickets" at bounding box center [14, 218] width 28 height 29
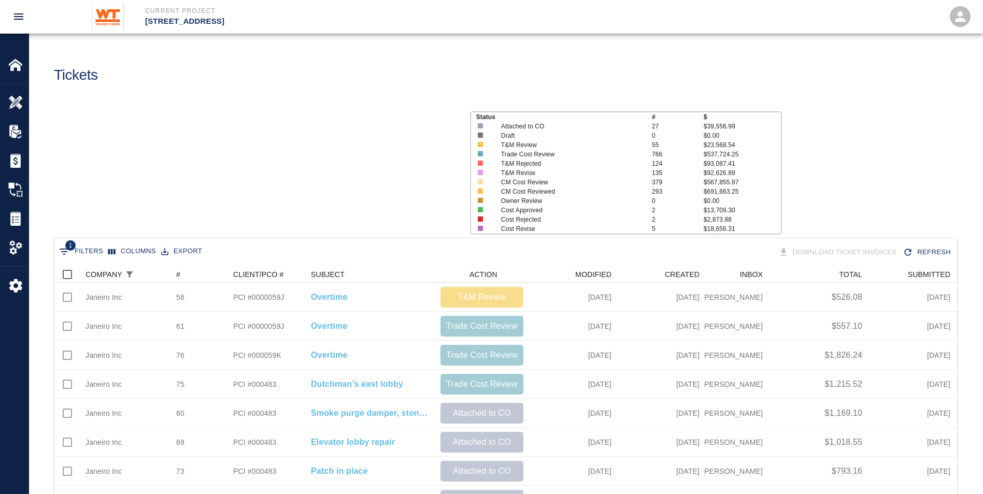
scroll to position [589, 894]
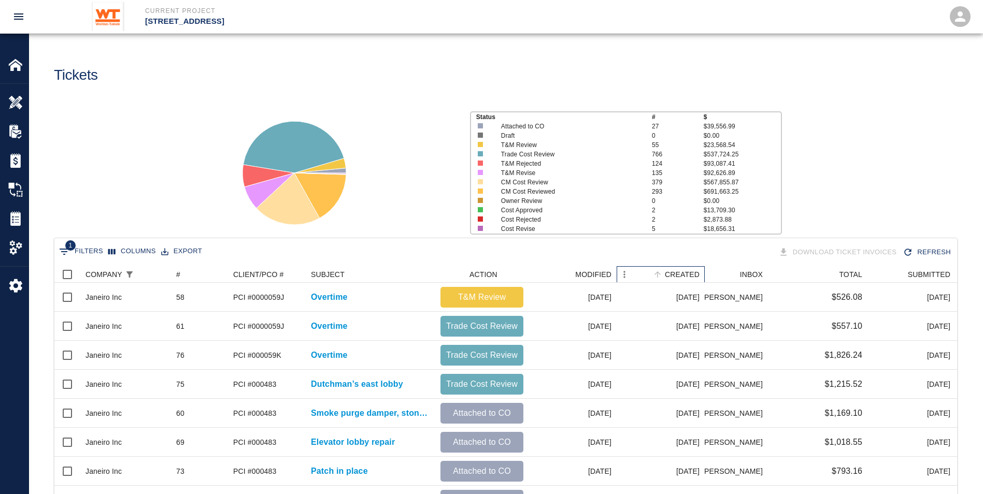
click at [481, 223] on div "CREATED" at bounding box center [682, 274] width 35 height 17
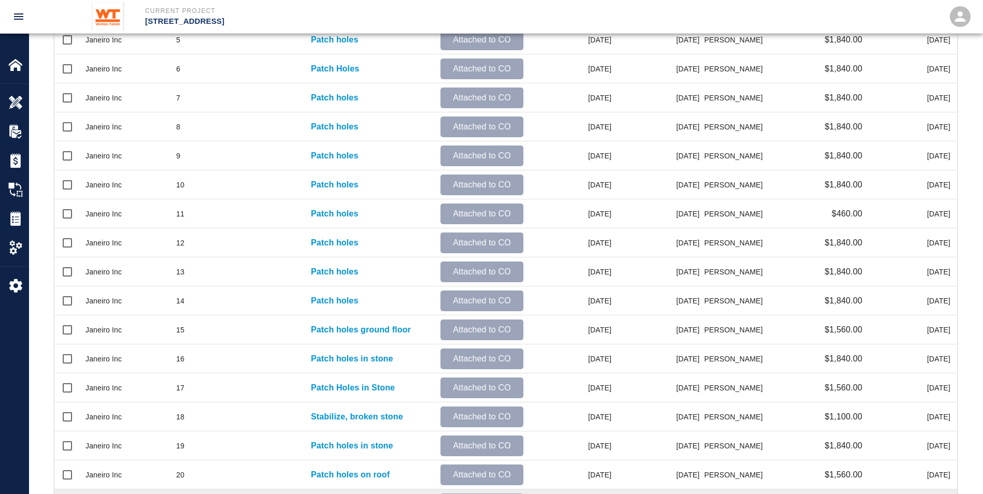
scroll to position [421, 0]
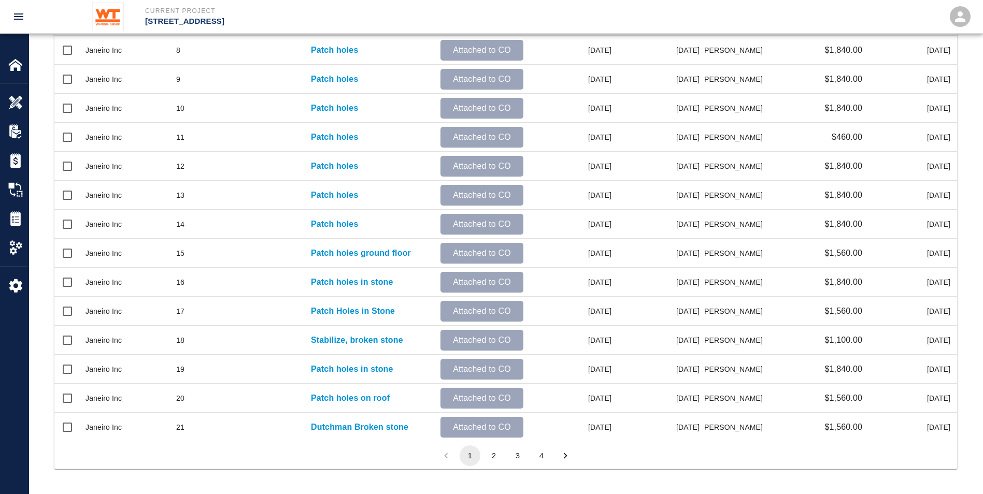
click at [481, 223] on button "4" at bounding box center [541, 455] width 21 height 21
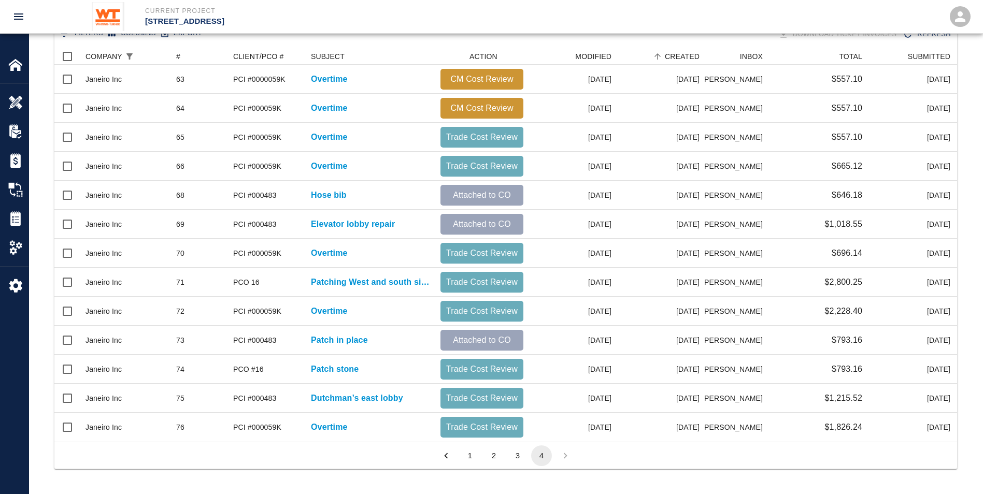
scroll to position [386, 894]
click at [481, 223] on button "3" at bounding box center [517, 455] width 21 height 21
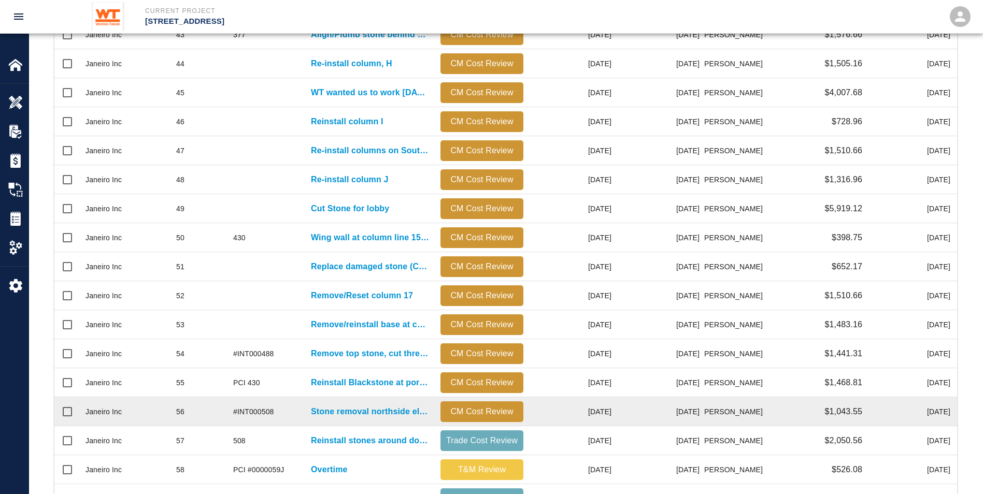
scroll to position [421, 0]
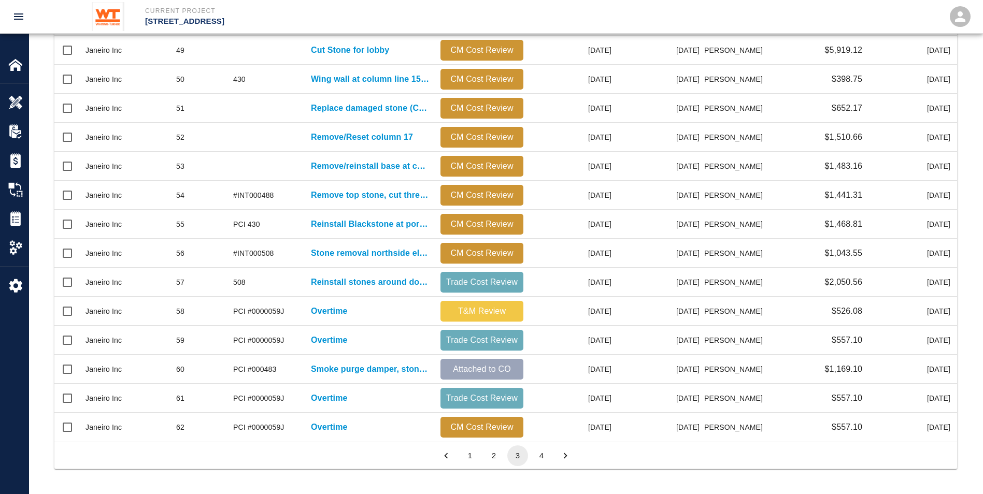
click at [481, 223] on button "4" at bounding box center [541, 455] width 21 height 21
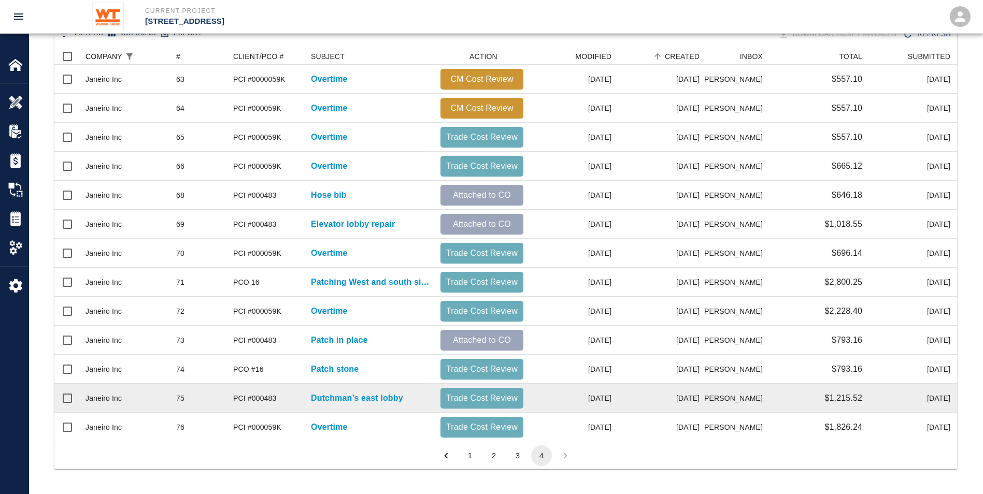
scroll to position [386, 894]
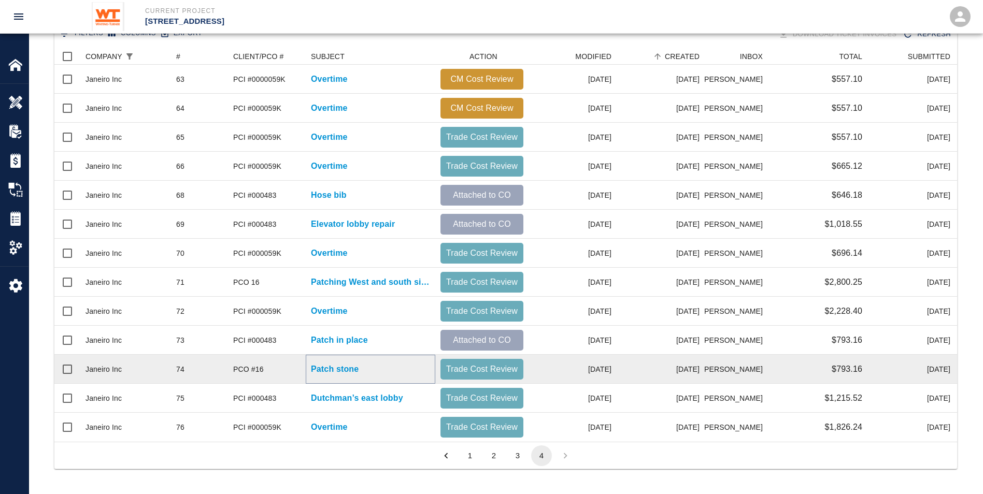
click at [317, 223] on p "Patch stone" at bounding box center [335, 369] width 48 height 12
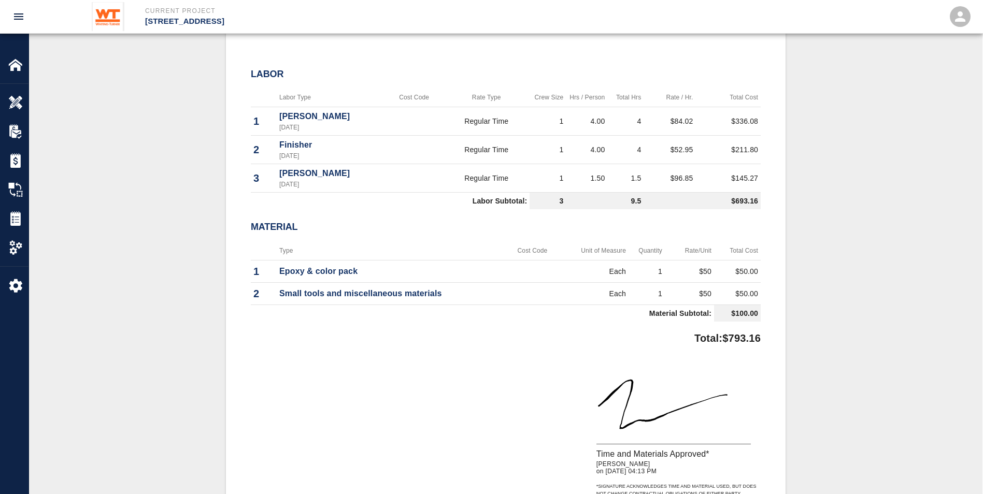
scroll to position [518, 0]
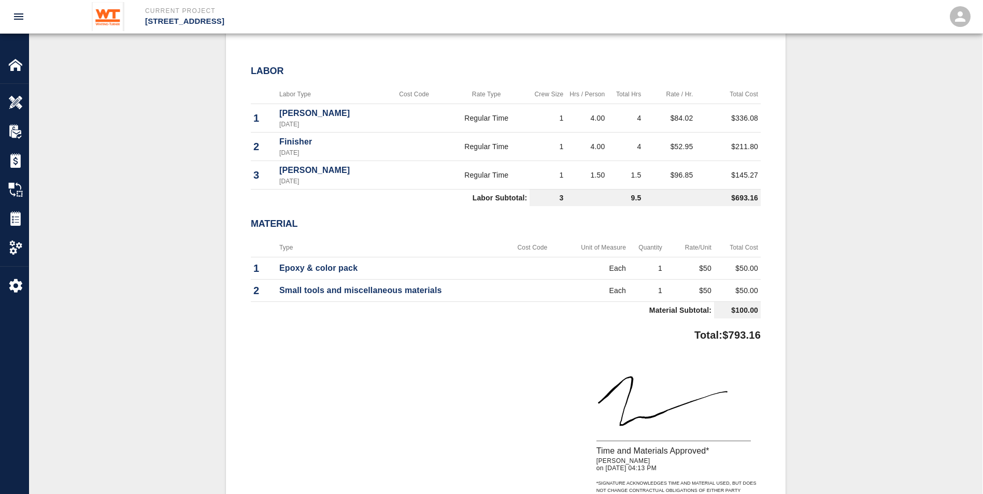
click at [481, 165] on td "Regular Time" at bounding box center [486, 175] width 86 height 28
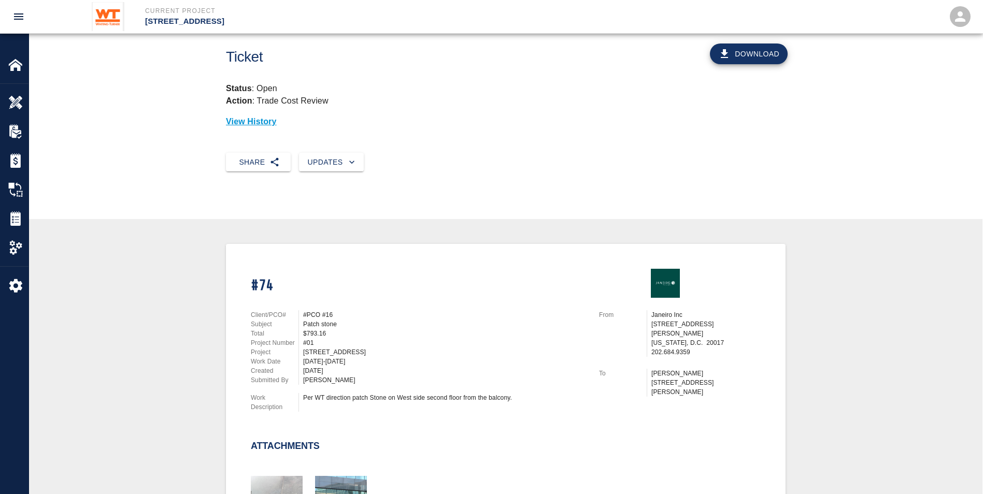
scroll to position [0, 0]
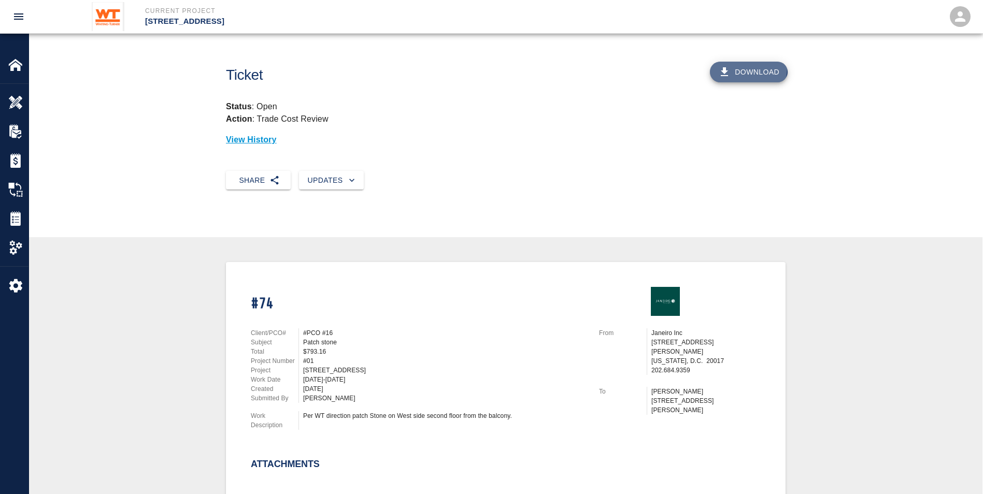
click at [481, 68] on button "Download" at bounding box center [749, 72] width 78 height 21
drag, startPoint x: 10, startPoint y: 210, endPoint x: 25, endPoint y: 223, distance: 19.8
click at [18, 219] on div "Tickets" at bounding box center [14, 218] width 28 height 29
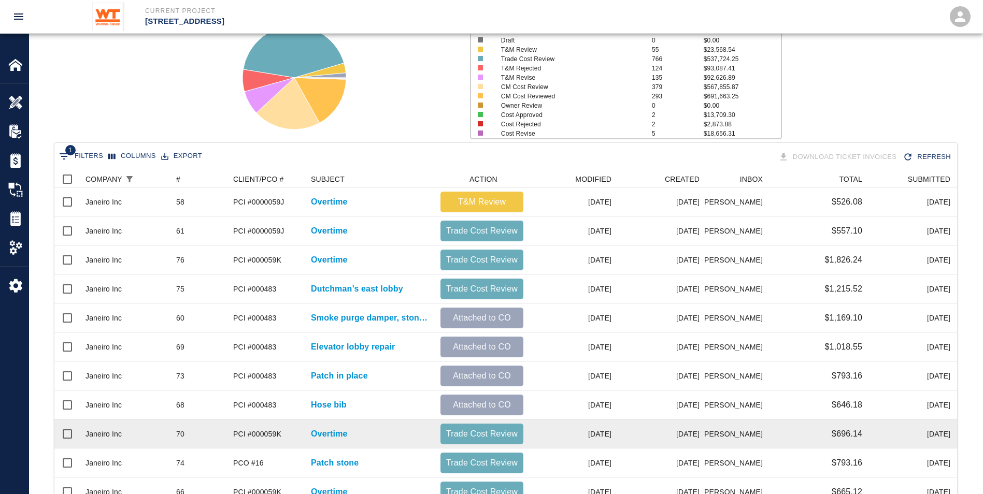
scroll to position [207, 0]
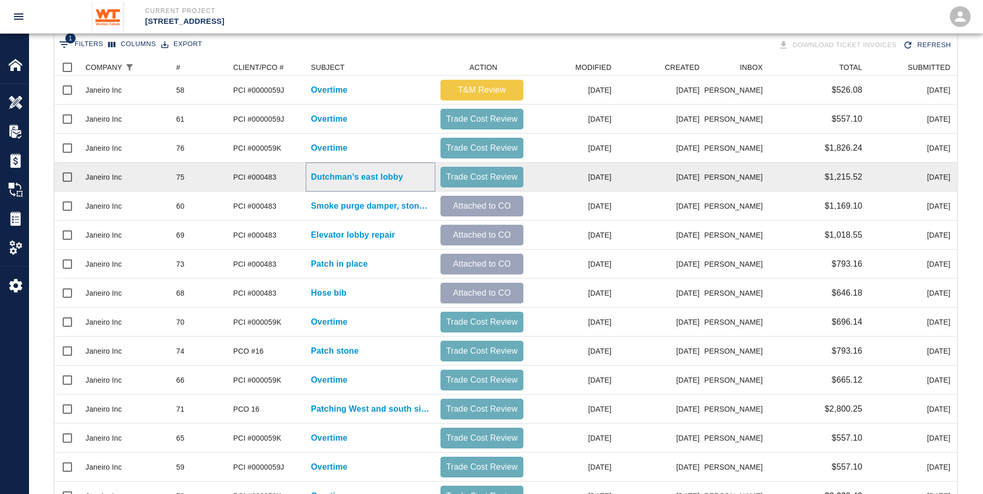
click at [322, 174] on p "Dutchman’s east lobby" at bounding box center [357, 177] width 92 height 12
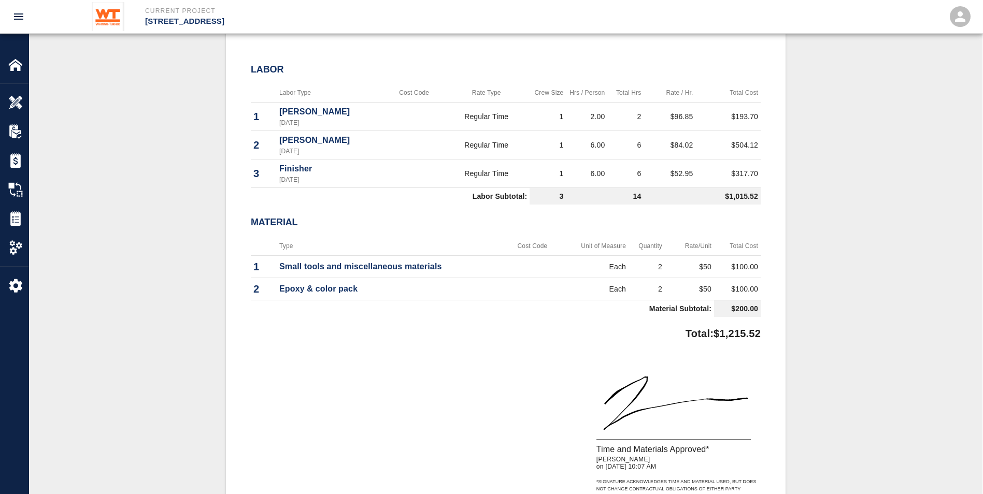
scroll to position [570, 0]
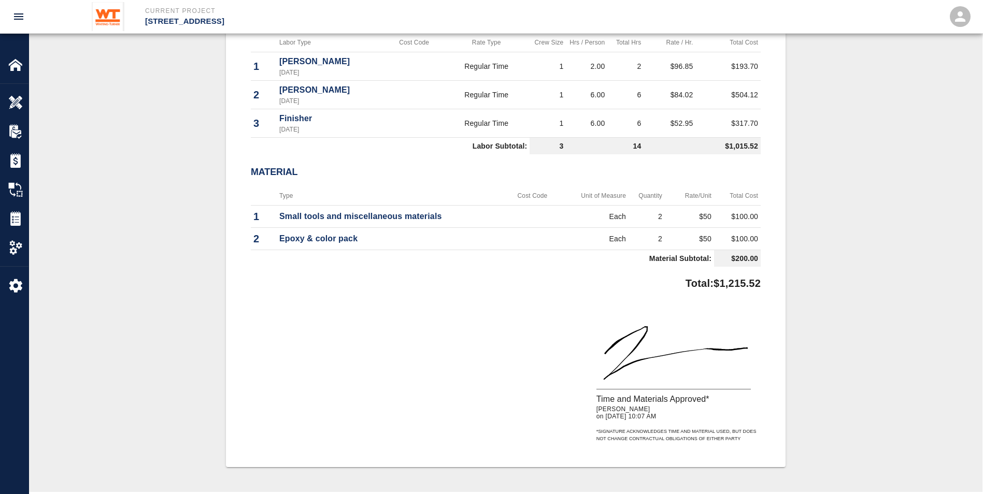
click at [326, 223] on div "Total: $1,215.52" at bounding box center [506, 281] width 510 height 20
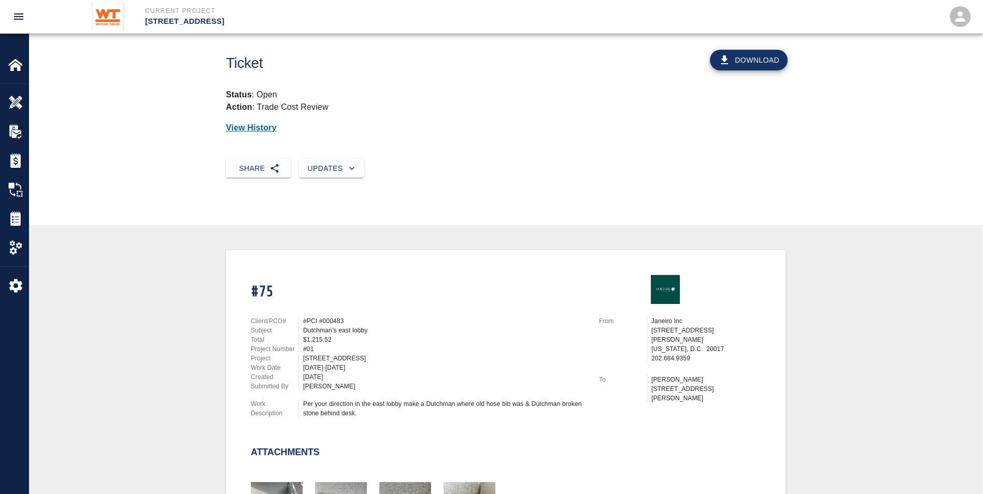
scroll to position [0, 0]
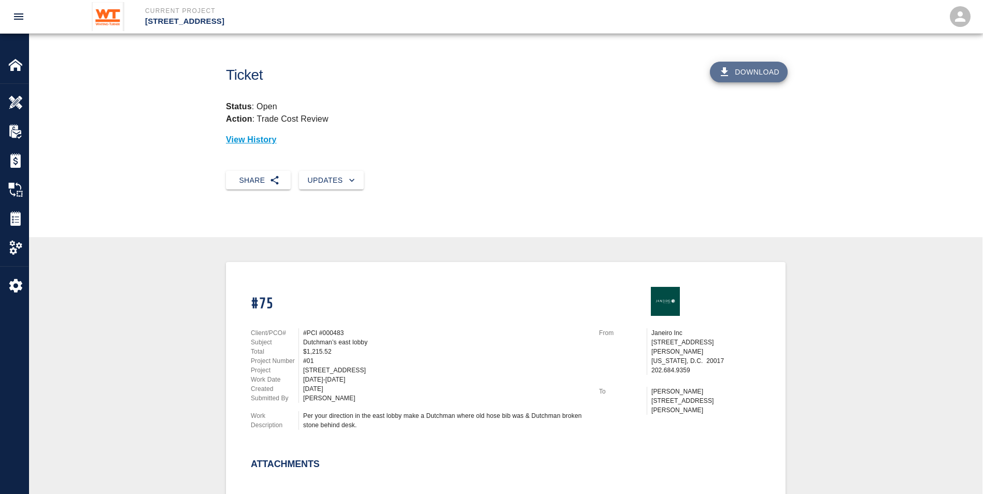
click at [481, 65] on button "Download" at bounding box center [749, 72] width 78 height 21
click at [16, 212] on img at bounding box center [15, 218] width 15 height 15
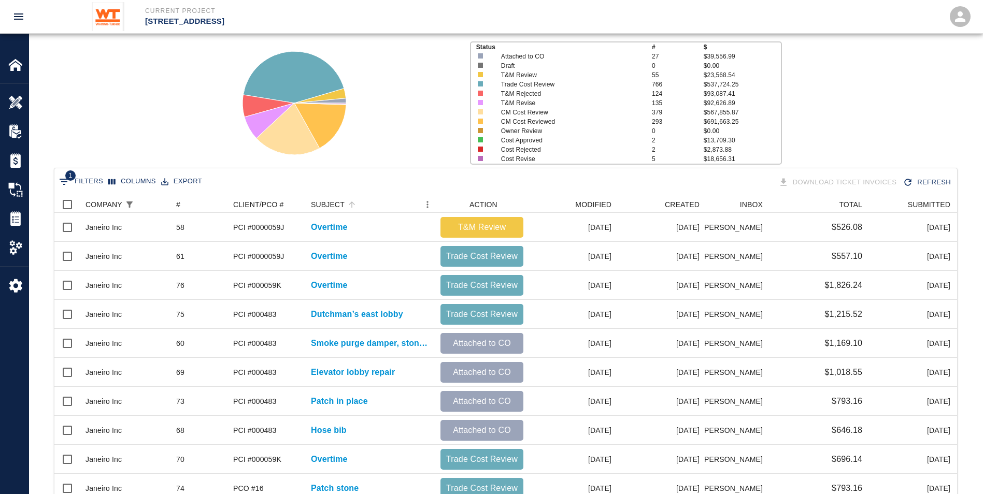
scroll to position [52, 0]
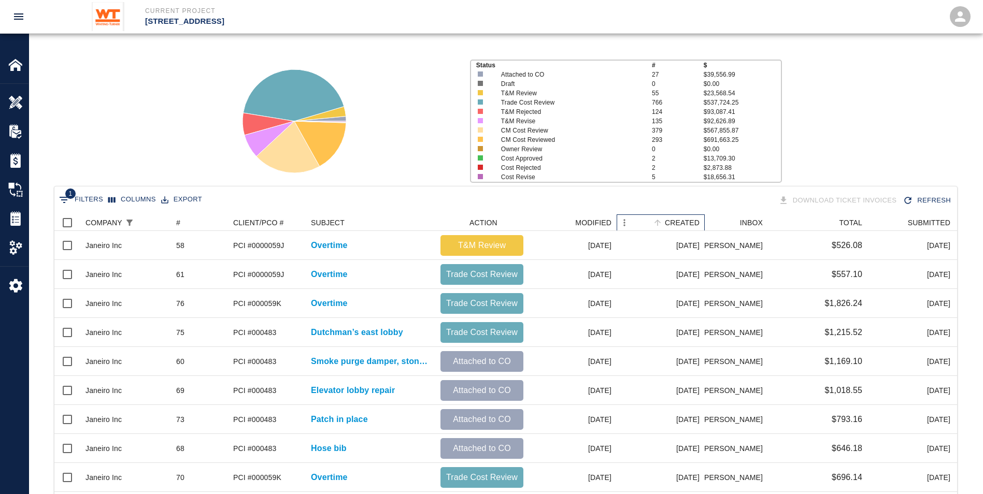
click at [481, 223] on div "CREATED" at bounding box center [682, 222] width 35 height 17
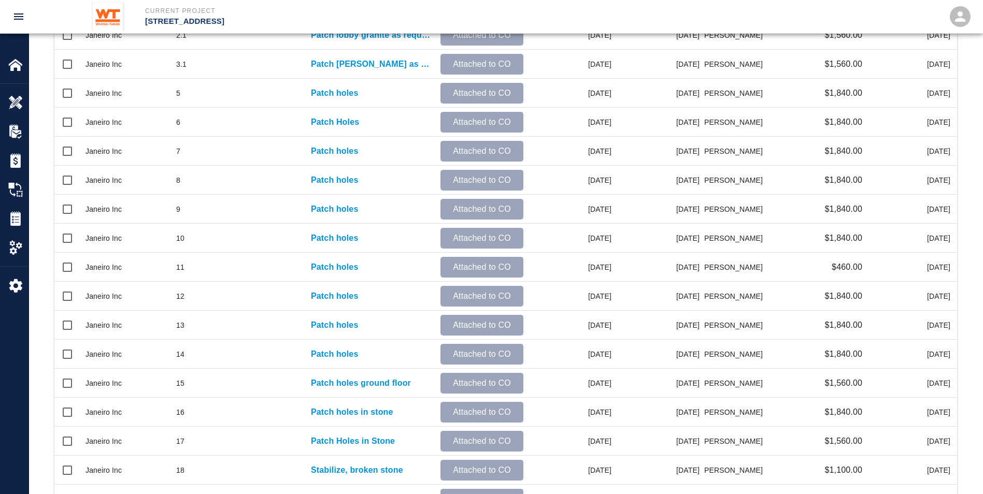
scroll to position [421, 0]
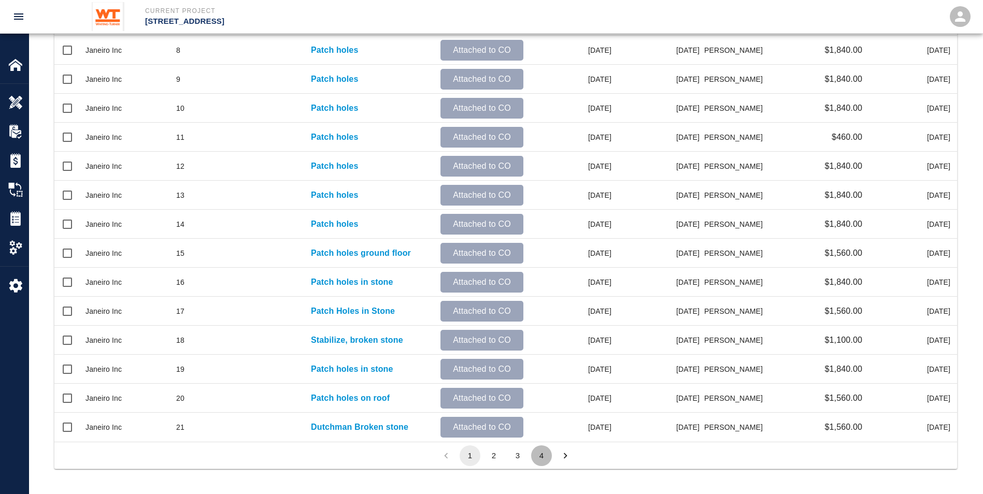
click at [481, 223] on button "4" at bounding box center [541, 455] width 21 height 21
